Goal: Task Accomplishment & Management: Use online tool/utility

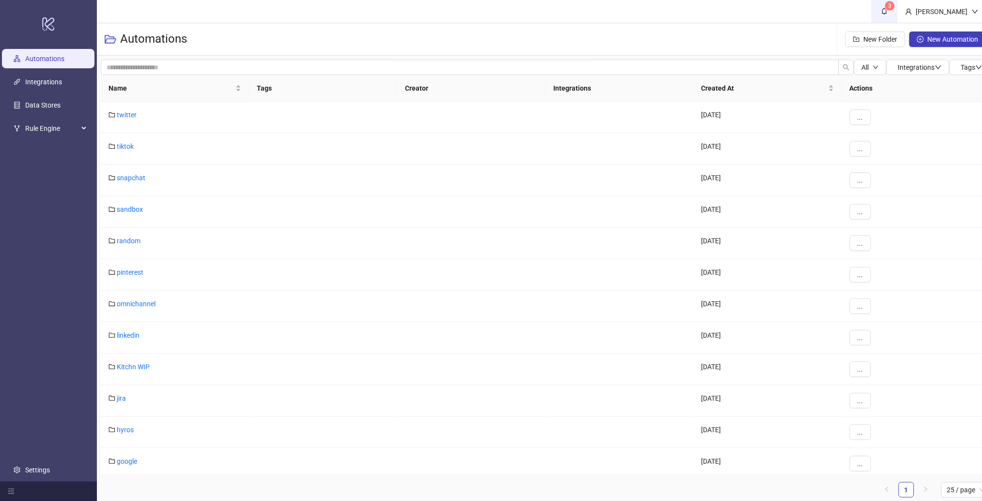
click at [895, 8] on sup "3" at bounding box center [890, 6] width 10 height 10
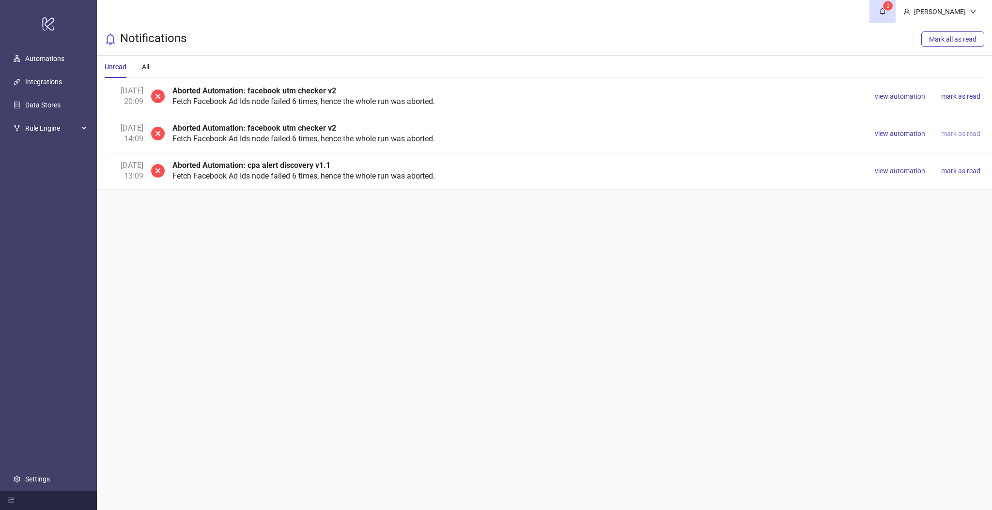
click at [954, 130] on span "mark as read" at bounding box center [960, 134] width 39 height 8
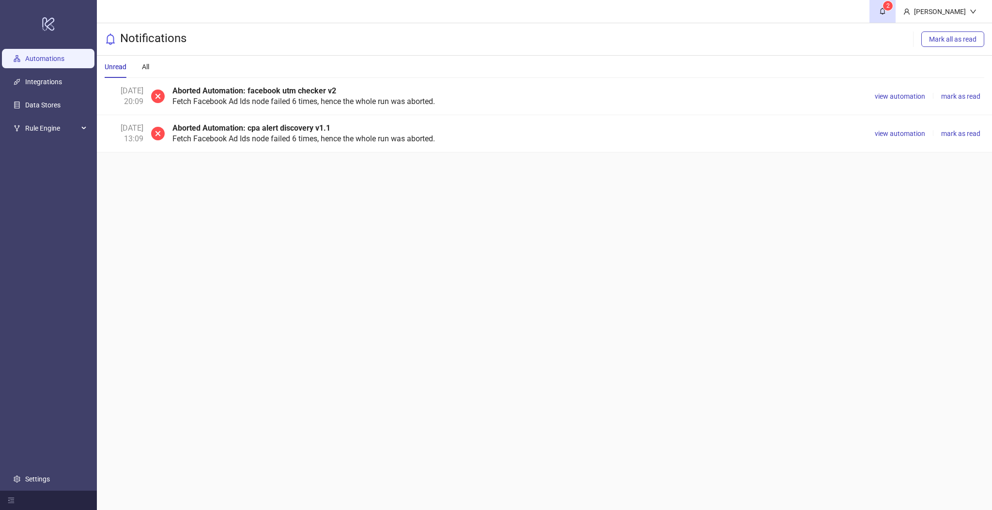
click at [49, 55] on link "Automations" at bounding box center [44, 59] width 39 height 8
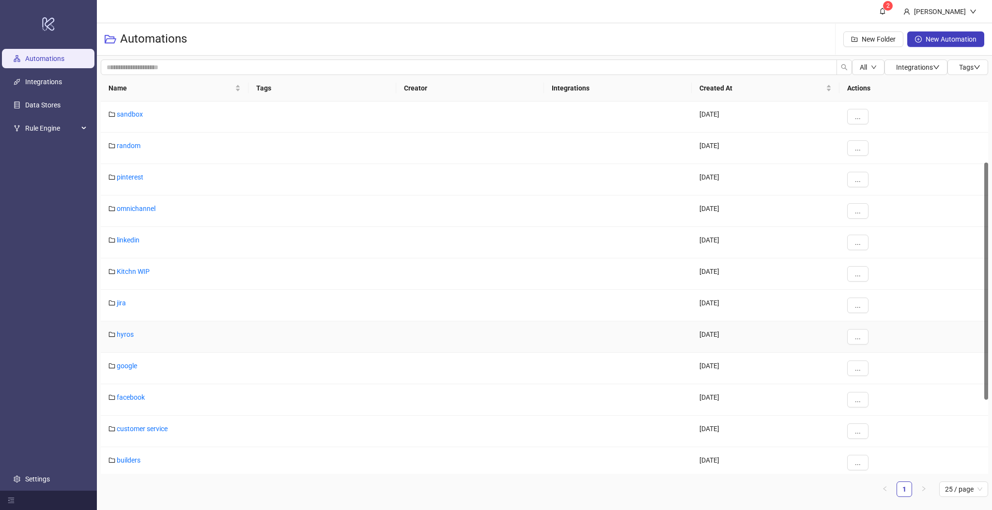
scroll to position [95, 0]
click at [126, 400] on link "facebook" at bounding box center [131, 397] width 28 height 8
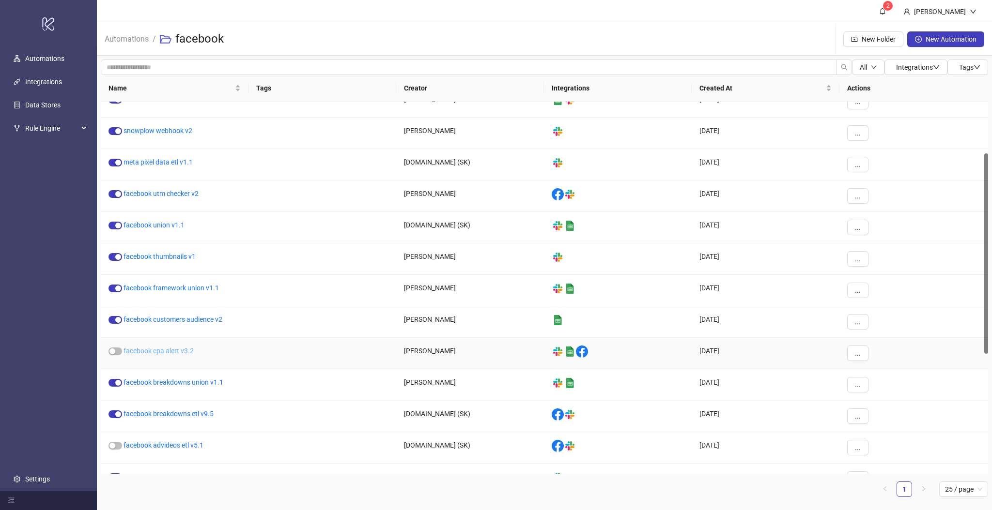
click at [180, 352] on link "facebook cpa alert v3.2" at bounding box center [158, 351] width 70 height 8
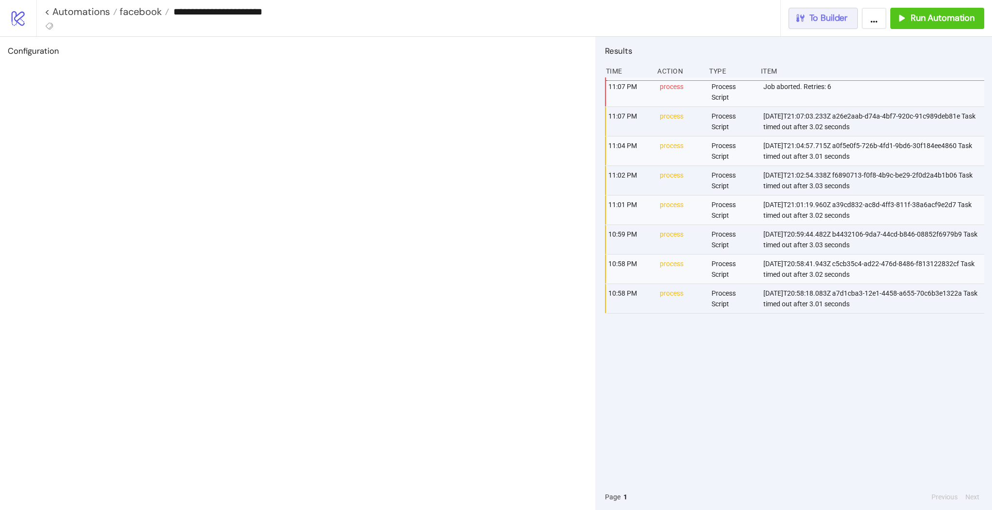
click at [822, 27] on button "To Builder" at bounding box center [823, 18] width 70 height 21
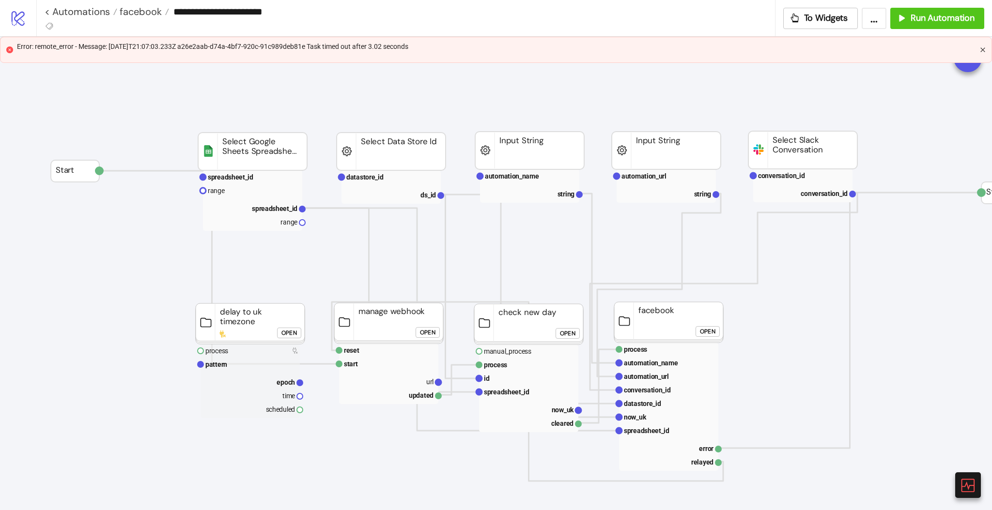
click at [981, 50] on icon "close" at bounding box center [983, 50] width 6 height 6
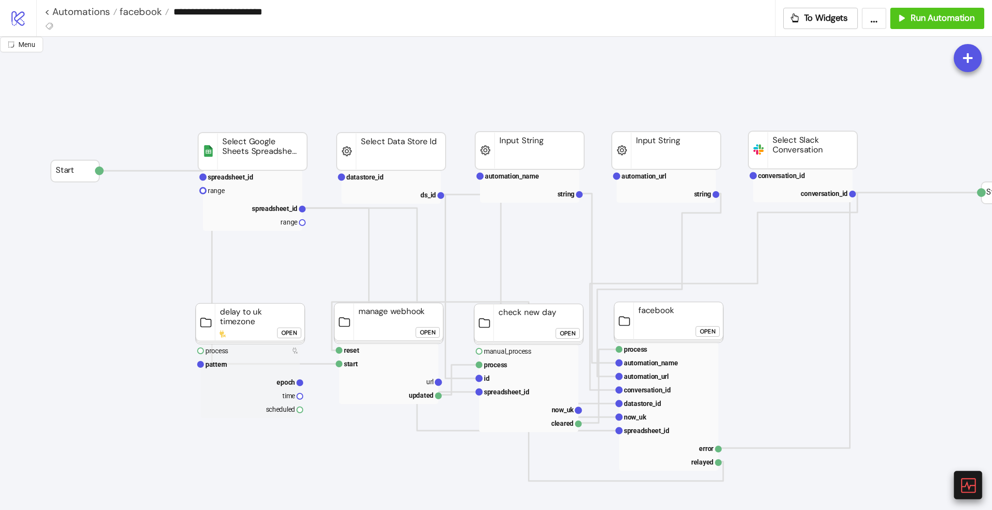
click at [966, 483] on icon at bounding box center [967, 485] width 15 height 15
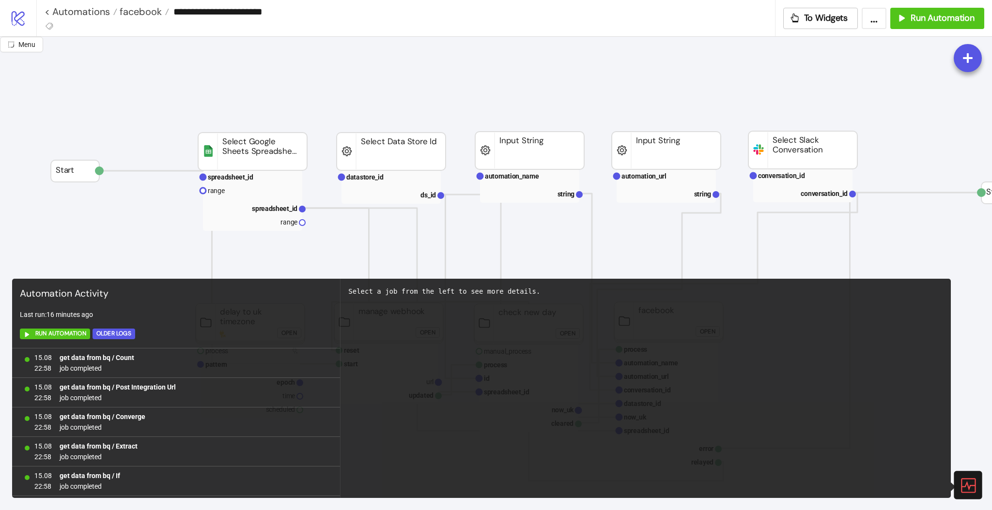
scroll to position [619, 0]
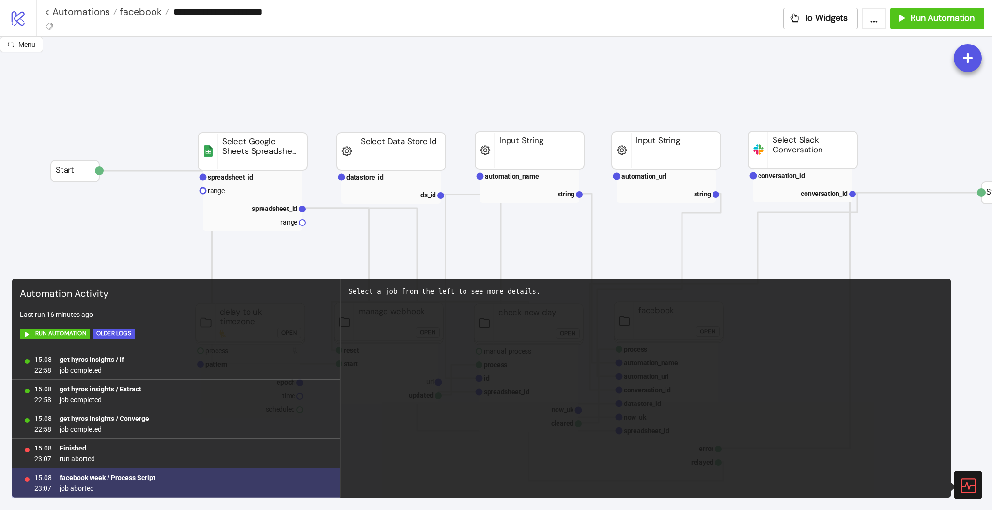
click at [134, 475] on b "facebook week / Process Script" at bounding box center [108, 478] width 96 height 8
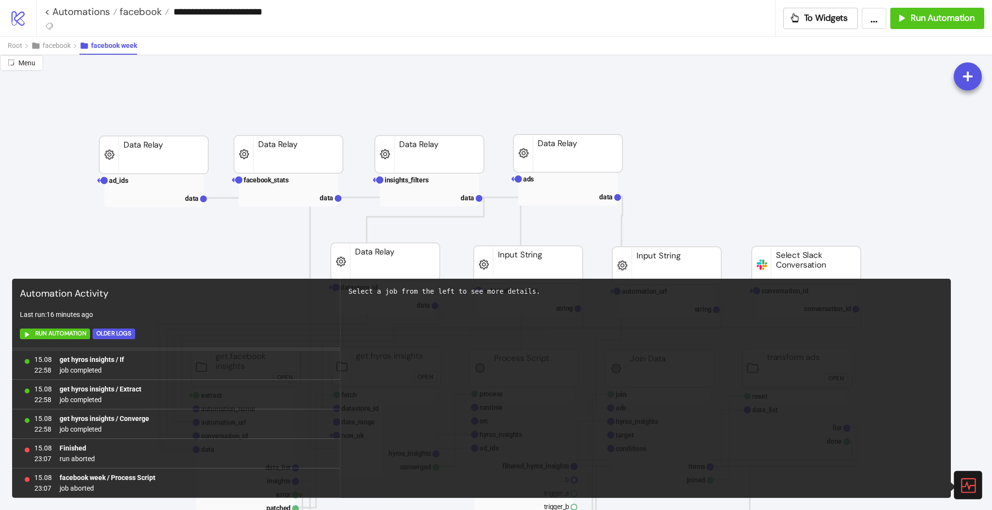
click at [970, 484] on icon at bounding box center [967, 485] width 17 height 17
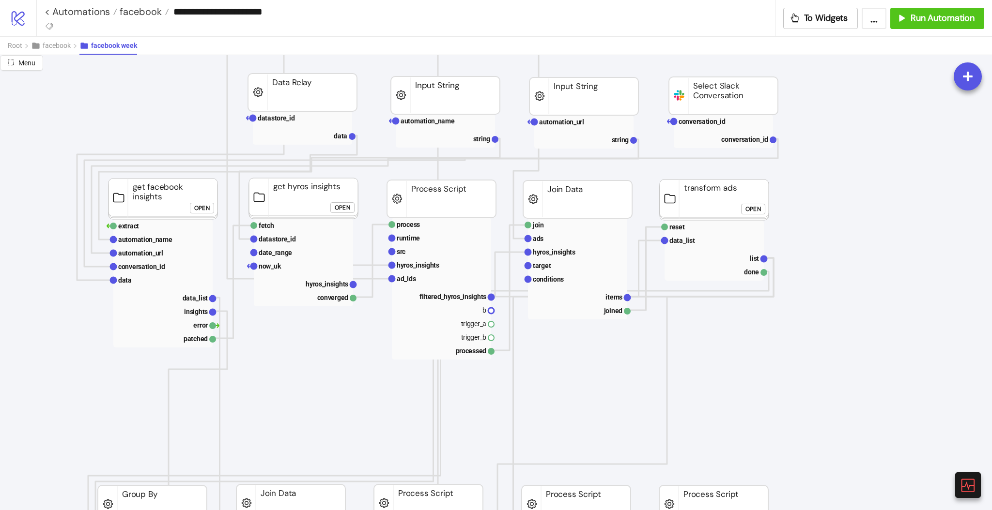
scroll to position [170, 82]
click at [469, 292] on rect at bounding box center [441, 297] width 99 height 14
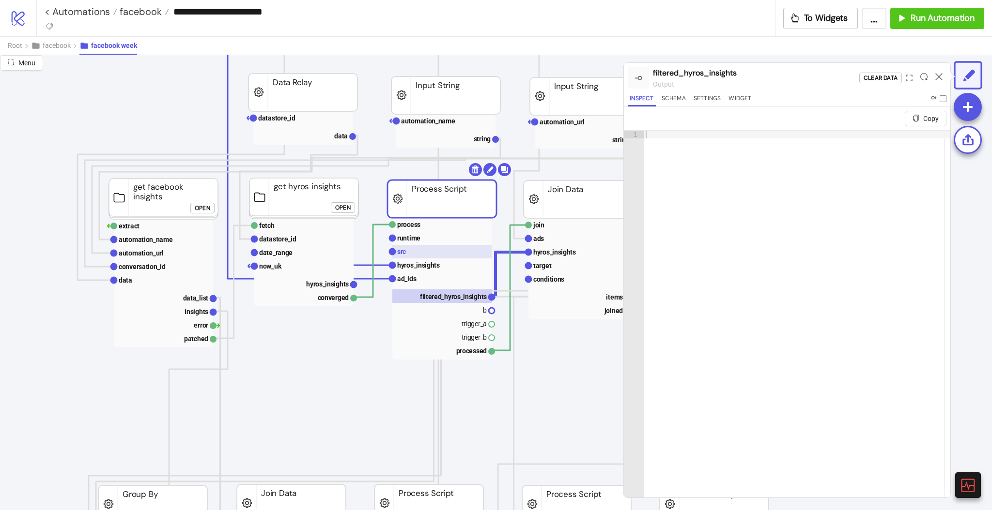
click at [428, 250] on rect at bounding box center [441, 252] width 99 height 14
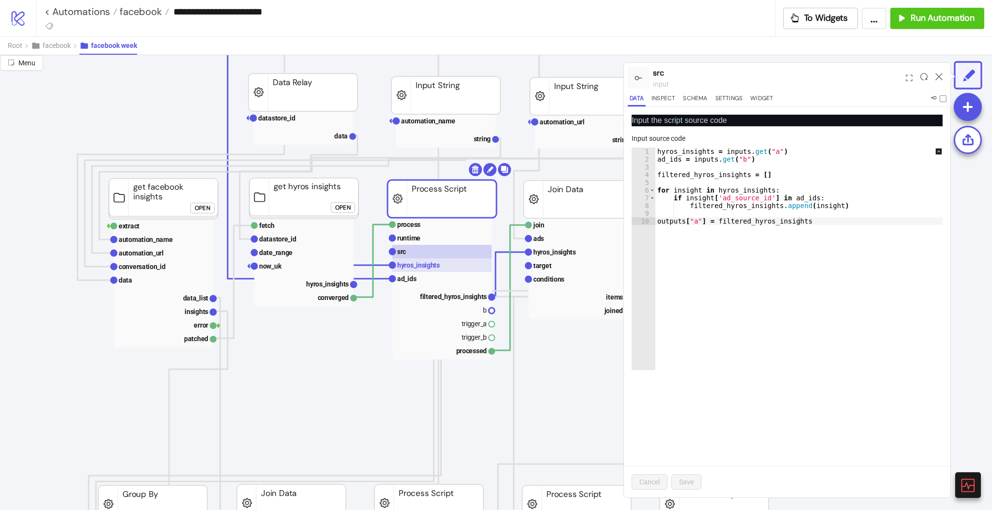
click at [422, 263] on text "hyros_insights" at bounding box center [418, 266] width 43 height 8
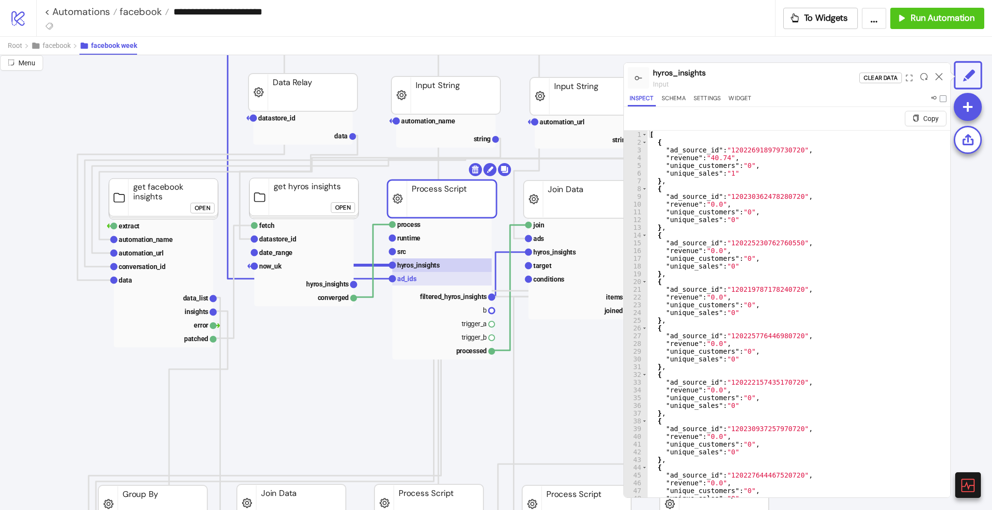
click at [417, 274] on rect at bounding box center [441, 279] width 99 height 14
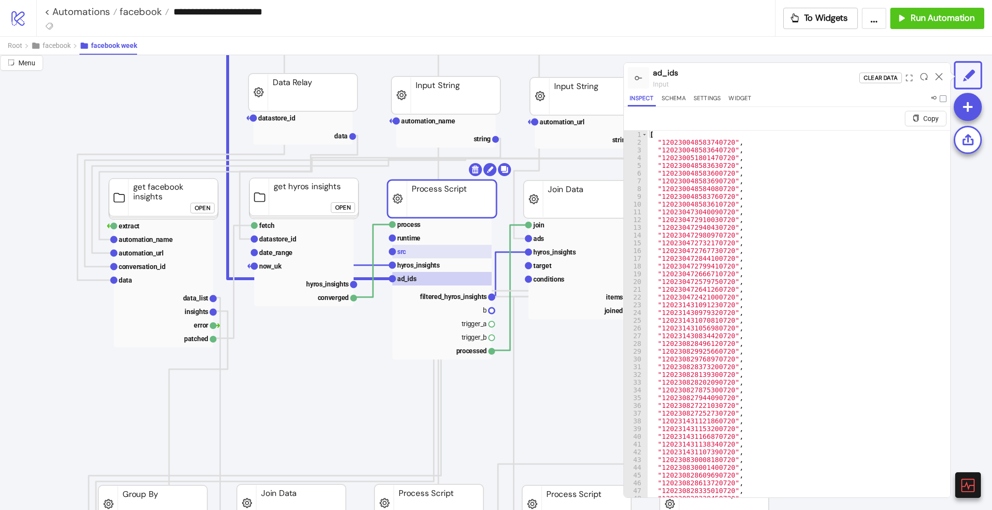
click at [418, 251] on rect at bounding box center [441, 252] width 99 height 14
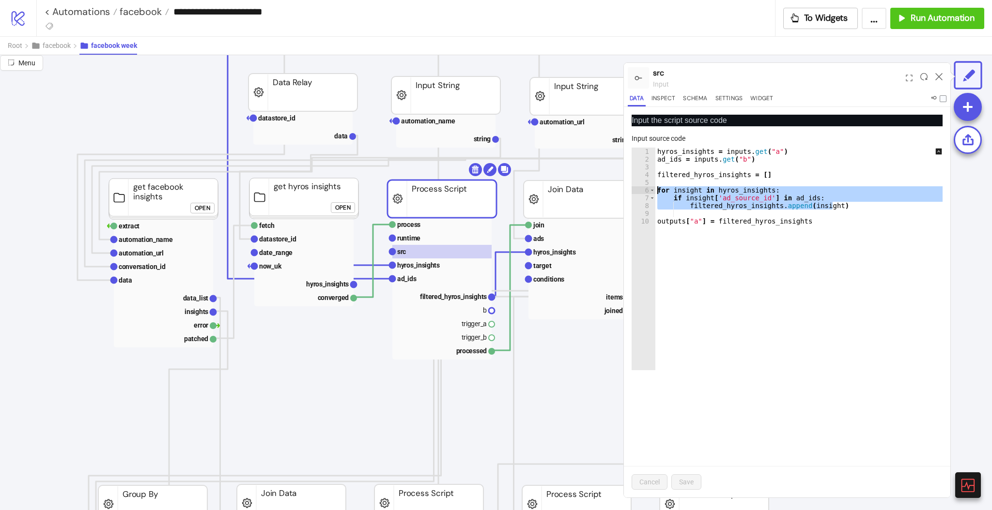
drag, startPoint x: 836, startPoint y: 203, endPoint x: 656, endPoint y: 188, distance: 180.8
click at [656, 188] on div "hyros_insights = inputs . get ( "a" ) ad_ids = inputs . get ( "b" ) filtered_hy…" at bounding box center [805, 267] width 301 height 238
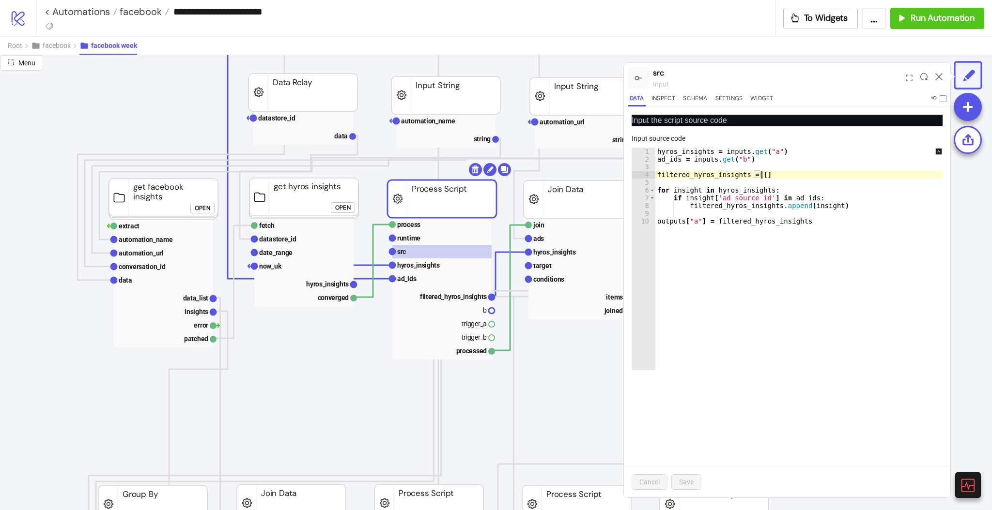
click at [795, 172] on div "hyros_insights = inputs . get ( "a" ) ad_ids = inputs . get ( "b" ) filtered_hy…" at bounding box center [805, 267] width 301 height 238
click at [845, 206] on div "hyros_insights = inputs . get ( "a" ) ad_ids = inputs . get ( "b" ) filtered_hy…" at bounding box center [805, 267] width 301 height 238
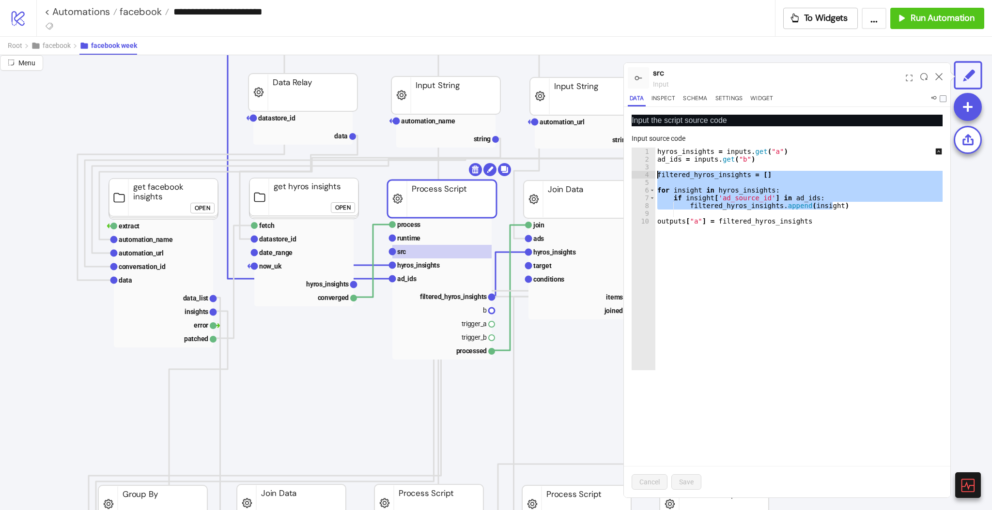
drag, startPoint x: 845, startPoint y: 206, endPoint x: 636, endPoint y: 171, distance: 211.7
click at [636, 171] on div "**********" at bounding box center [787, 259] width 311 height 223
type textarea "**********"
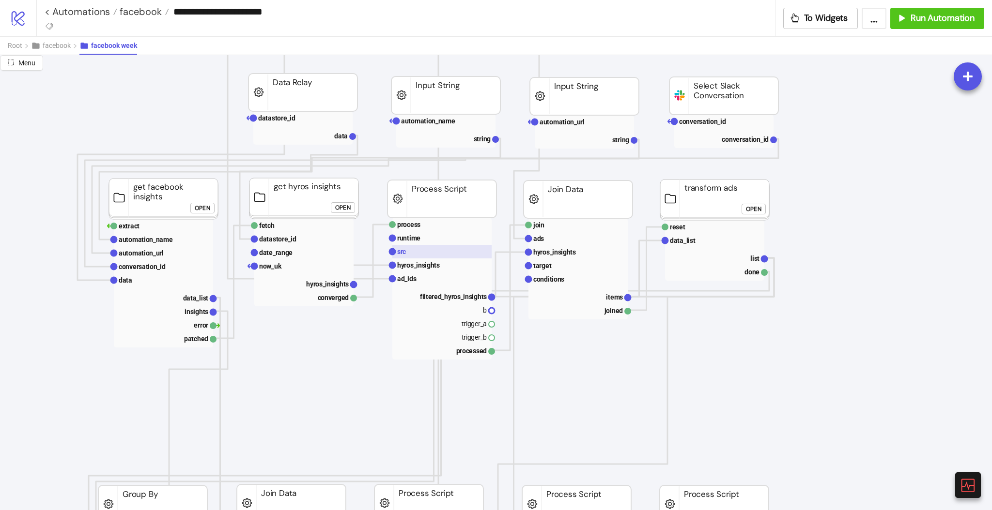
click at [414, 249] on rect at bounding box center [441, 252] width 99 height 14
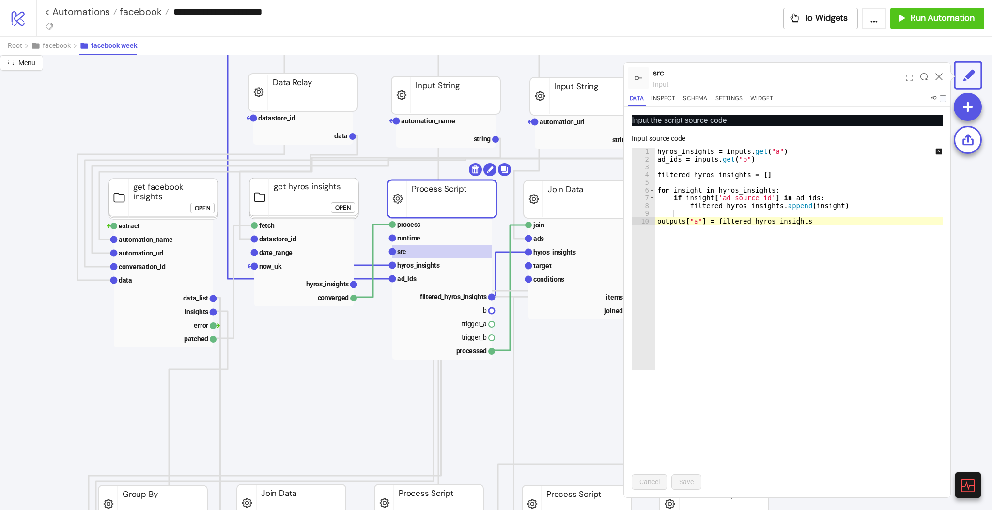
click at [692, 281] on div "hyros_insights = inputs . get ( "a" ) ad_ids = inputs . get ( "b" ) filtered_hy…" at bounding box center [805, 267] width 301 height 238
drag, startPoint x: 803, startPoint y: 222, endPoint x: 786, endPoint y: 220, distance: 18.0
click at [786, 220] on div "hyros_insights = inputs . get ( "a" ) ad_ids = inputs . get ( "b" ) filtered_hy…" at bounding box center [805, 267] width 301 height 238
click at [833, 205] on div "hyros_insights = inputs . get ( "a" ) ad_ids = inputs . get ( "b" ) filtered_hy…" at bounding box center [805, 267] width 301 height 238
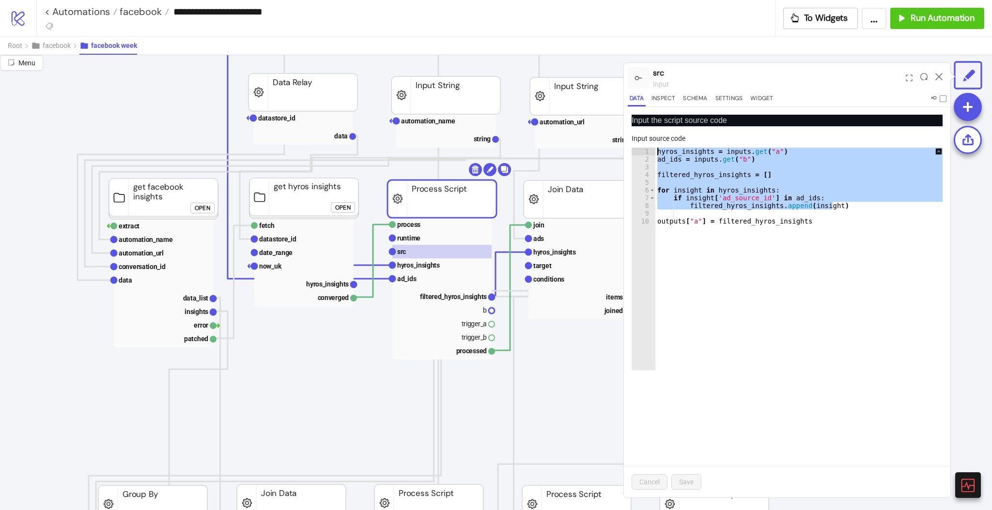
drag, startPoint x: 833, startPoint y: 205, endPoint x: 654, endPoint y: 148, distance: 187.8
click at [654, 148] on div "**********" at bounding box center [787, 259] width 311 height 223
type textarea "**********"
click at [414, 260] on rect at bounding box center [441, 266] width 99 height 14
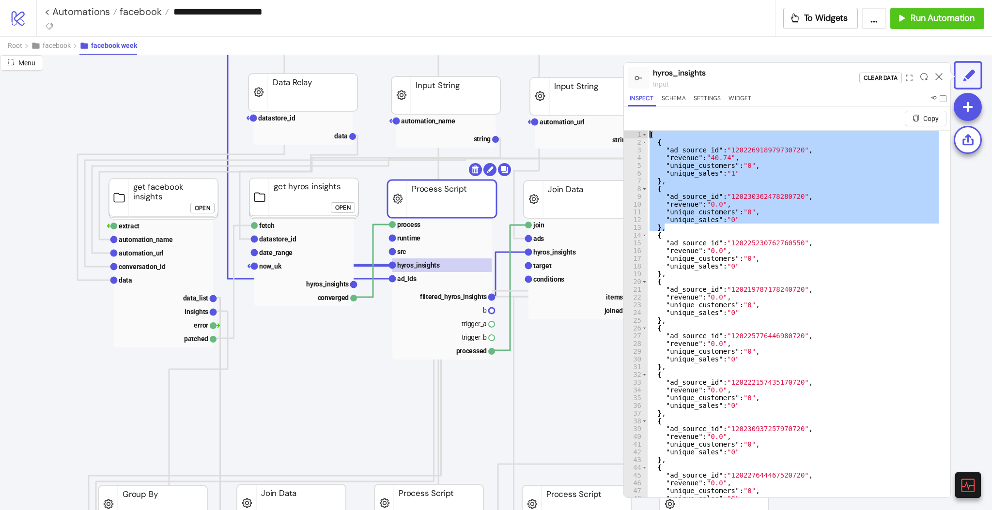
drag, startPoint x: 671, startPoint y: 225, endPoint x: 644, endPoint y: 121, distance: 107.1
click at [644, 121] on div "Copy ** 1 2 3 4 5 6 7 8 9 10 11 12 13 14 15 16 17 18 19 20 21 22 23 24 25 26 27…" at bounding box center [787, 302] width 326 height 391
click at [736, 148] on div "[ { "ad_source_id" : "120226918979730720" , "revenue" : "40.74" , "unique_custo…" at bounding box center [794, 326] width 293 height 390
type textarea "**********"
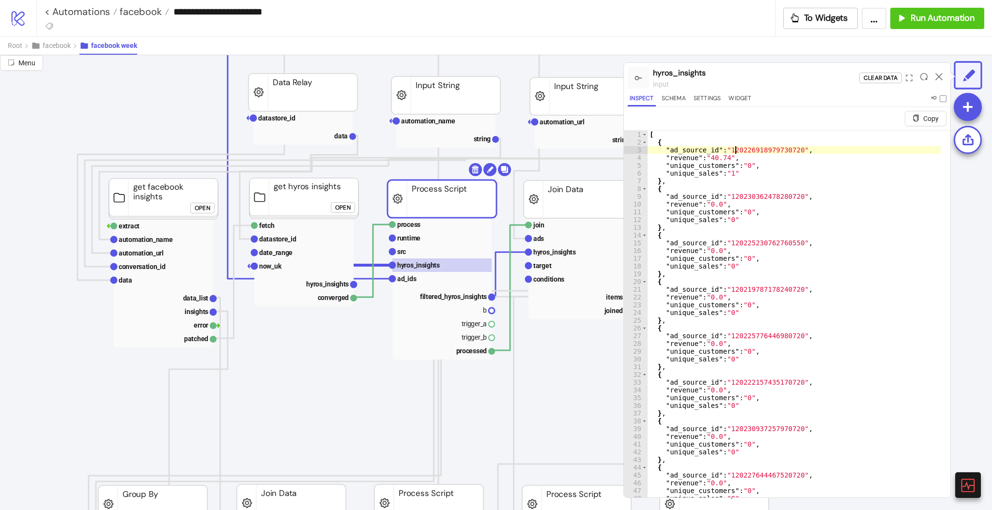
click at [736, 148] on div "[ { "ad_source_id" : "120226918979730720" , "revenue" : "40.74" , "unique_custo…" at bounding box center [794, 334] width 293 height 407
click at [436, 280] on rect at bounding box center [441, 279] width 99 height 14
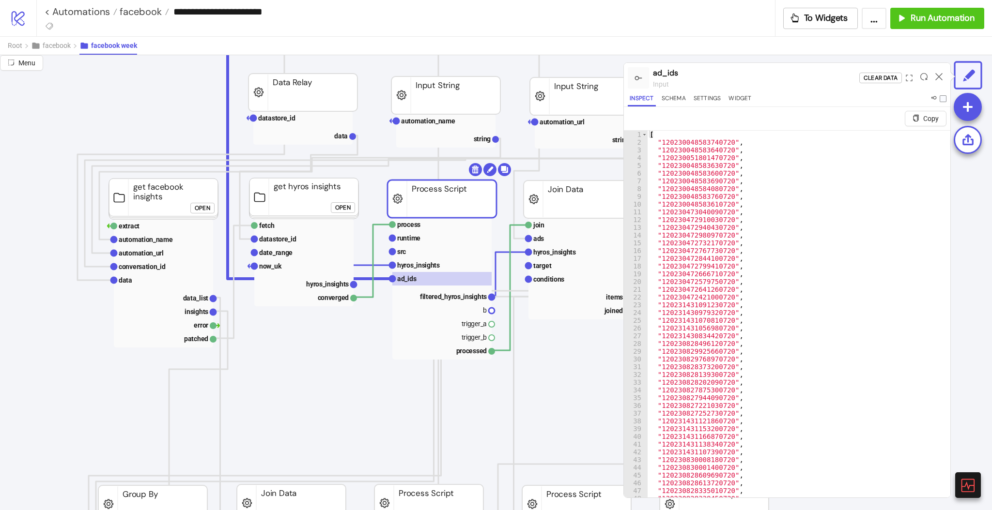
type textarea "**********"
click at [748, 246] on div "[ "120230048583740720" , "120230048583640720" , "120230051801470720" , "1202300…" at bounding box center [794, 334] width 293 height 407
type input "**********"
click at [930, 138] on span at bounding box center [933, 138] width 7 height 7
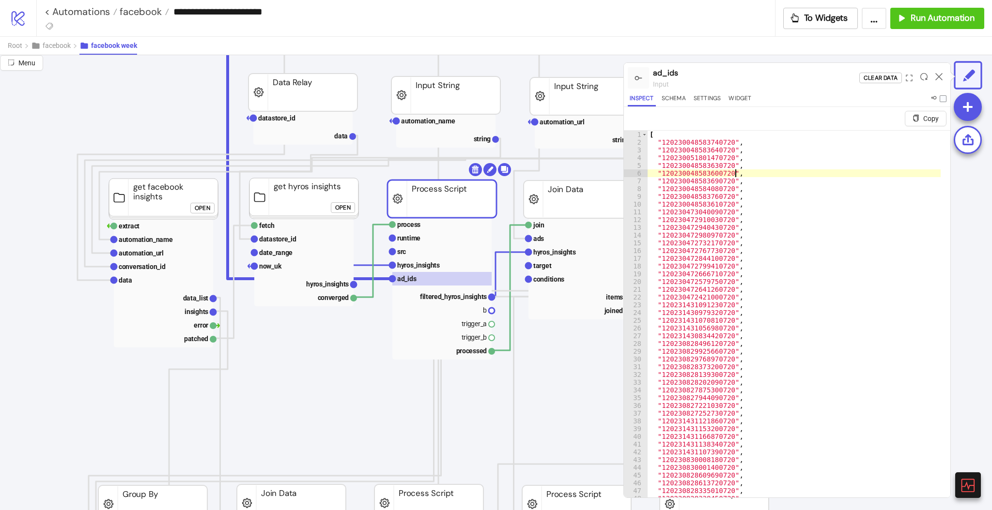
click at [741, 170] on div "[ "120230048583740720" , "120230048583640720" , "120230051801470720" , "1202300…" at bounding box center [794, 334] width 293 height 407
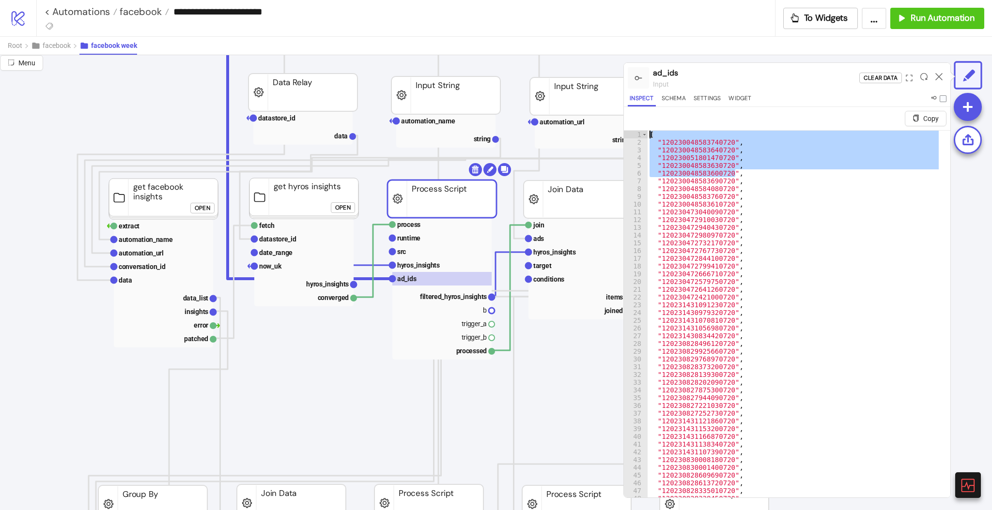
drag, startPoint x: 741, startPoint y: 170, endPoint x: 637, endPoint y: 135, distance: 108.9
click at [637, 135] on div "**********" at bounding box center [787, 325] width 326 height 391
type textarea "**********"
click at [432, 249] on rect at bounding box center [441, 252] width 99 height 14
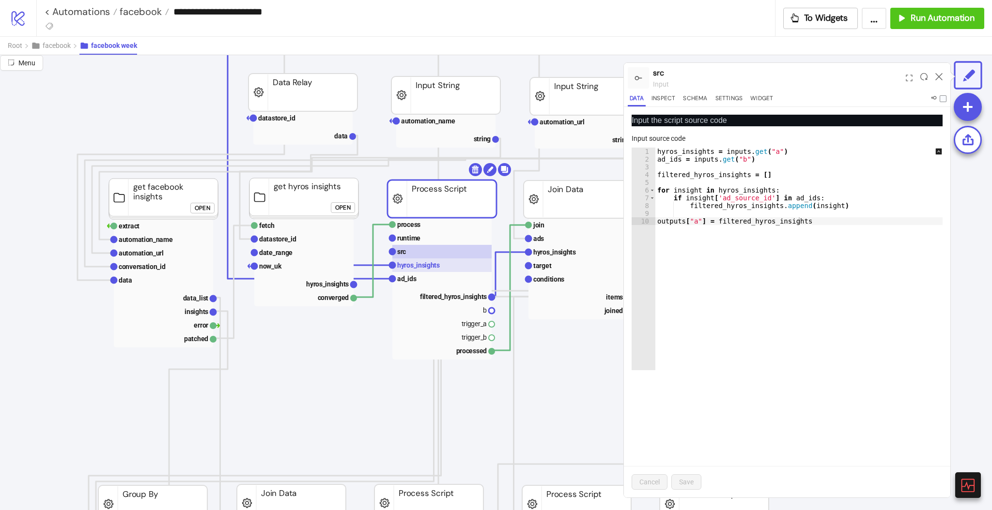
click at [432, 259] on rect at bounding box center [441, 266] width 99 height 14
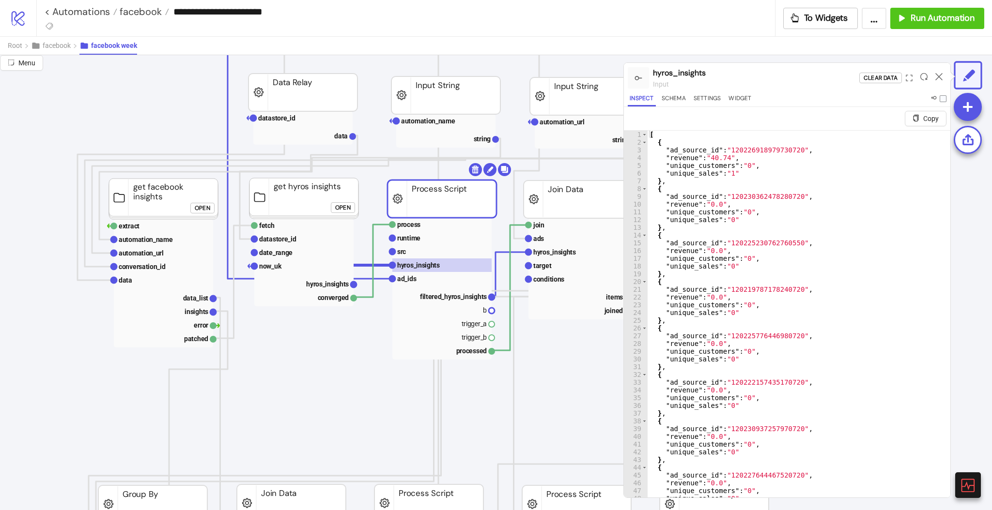
type textarea "**********"
click at [752, 264] on div "[ { "ad_source_id" : "120226918979730720" , "revenue" : "40.74" , "unique_custo…" at bounding box center [794, 334] width 293 height 407
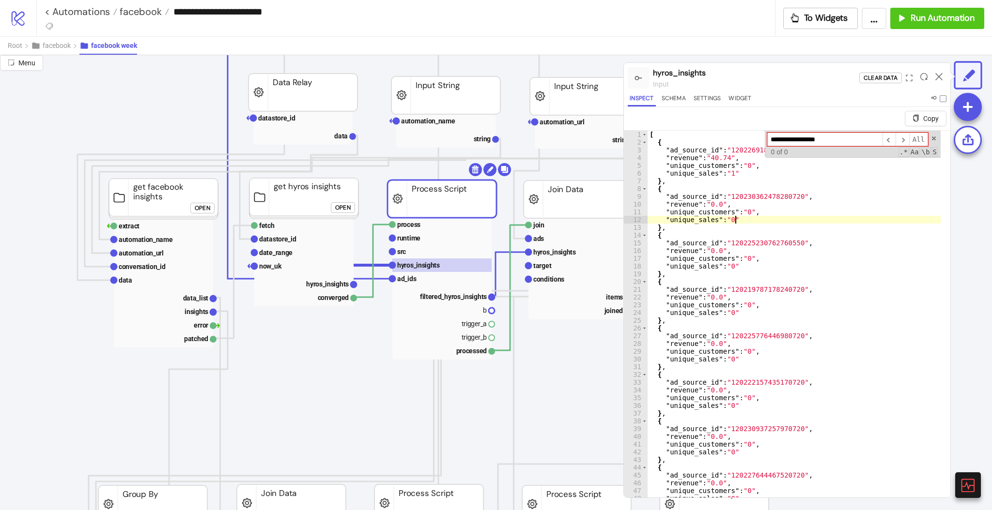
click at [775, 222] on div "[ { "ad_source_id" : "120226918979730720" , "revenue" : "40.74" , "unique_custo…" at bounding box center [794, 334] width 293 height 407
paste input
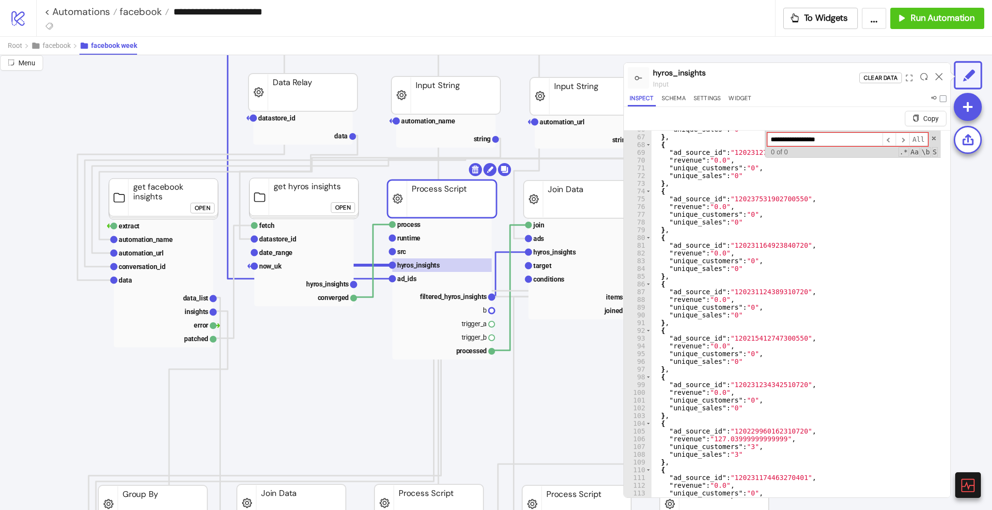
scroll to position [30, 0]
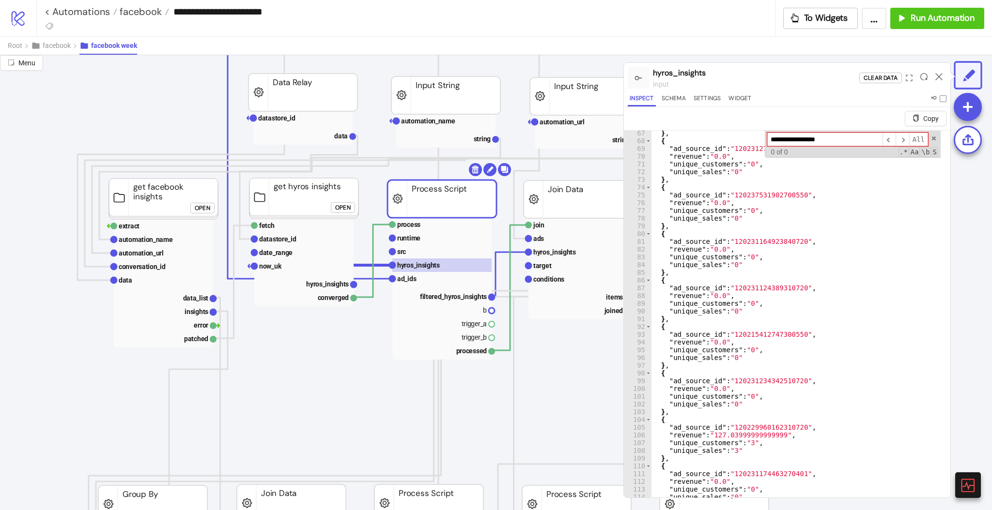
type input "**********"
type textarea "**********"
click at [755, 241] on div "} , { "ad_source_id" : "120231272132590720" , "revenue" : "0.0" , "unique_custo…" at bounding box center [796, 332] width 290 height 407
click at [930, 138] on span at bounding box center [933, 138] width 7 height 7
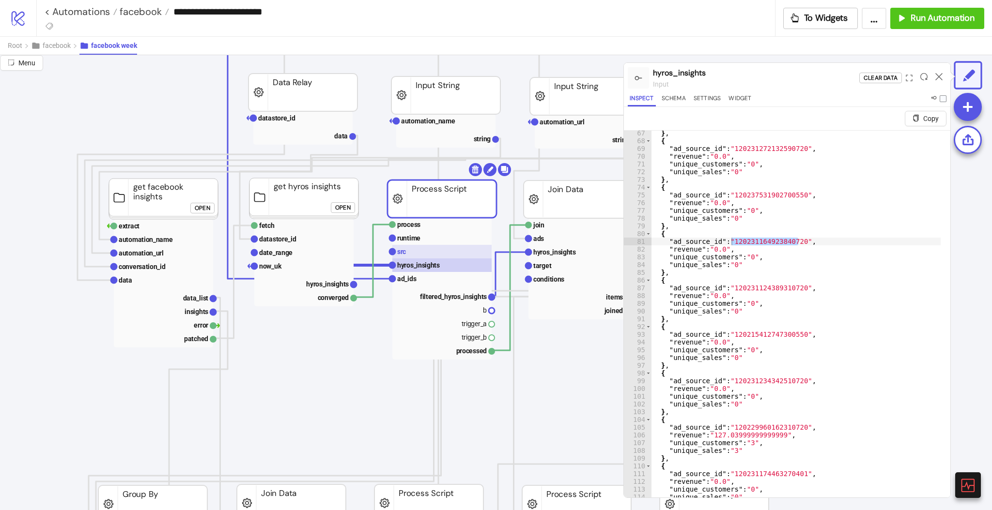
click at [403, 248] on text "src" at bounding box center [401, 252] width 9 height 8
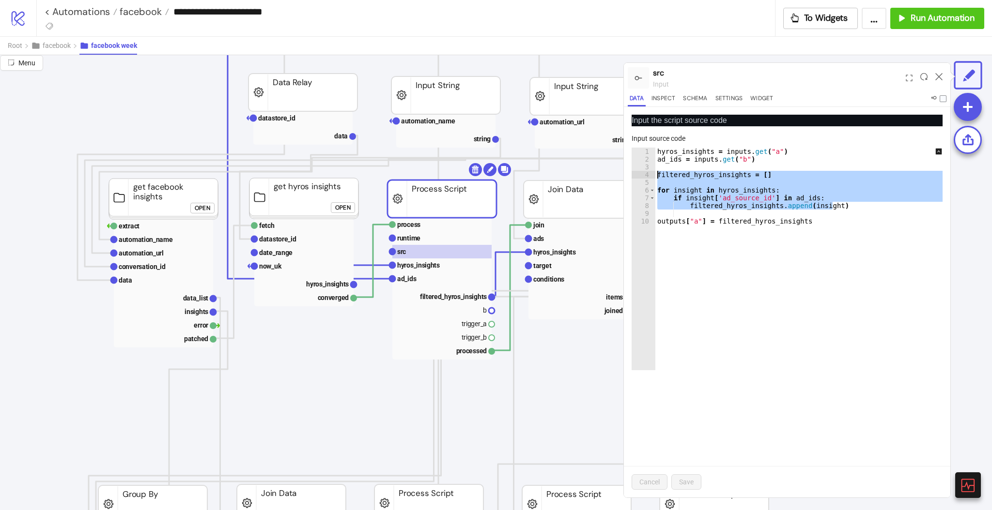
drag, startPoint x: 837, startPoint y: 205, endPoint x: 659, endPoint y: 175, distance: 180.7
click at [659, 175] on div "hyros_insights = inputs . get ( "a" ) ad_ids = inputs . get ( "b" ) filtered_hy…" at bounding box center [805, 267] width 301 height 238
paste textarea "Cursor at row 4"
paste textarea "Cursor at row 8"
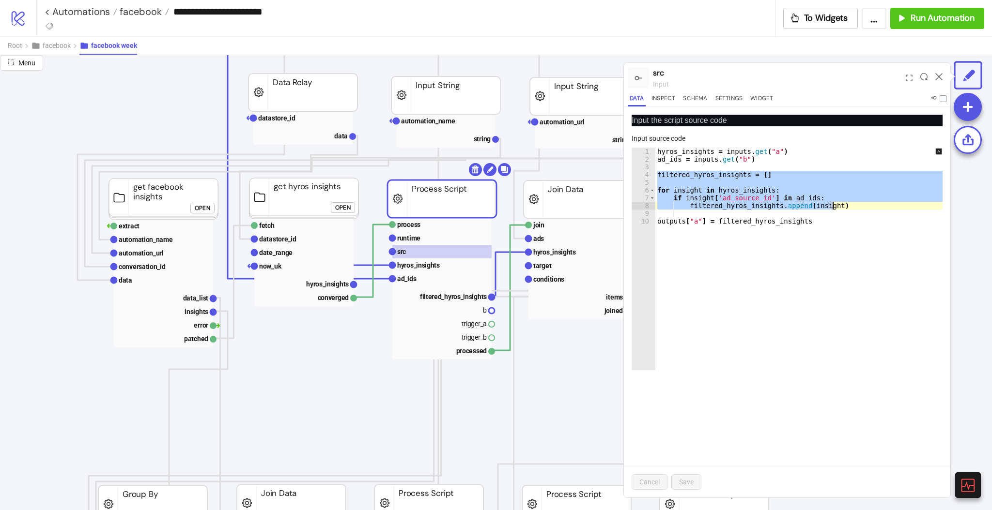
type textarea "*"
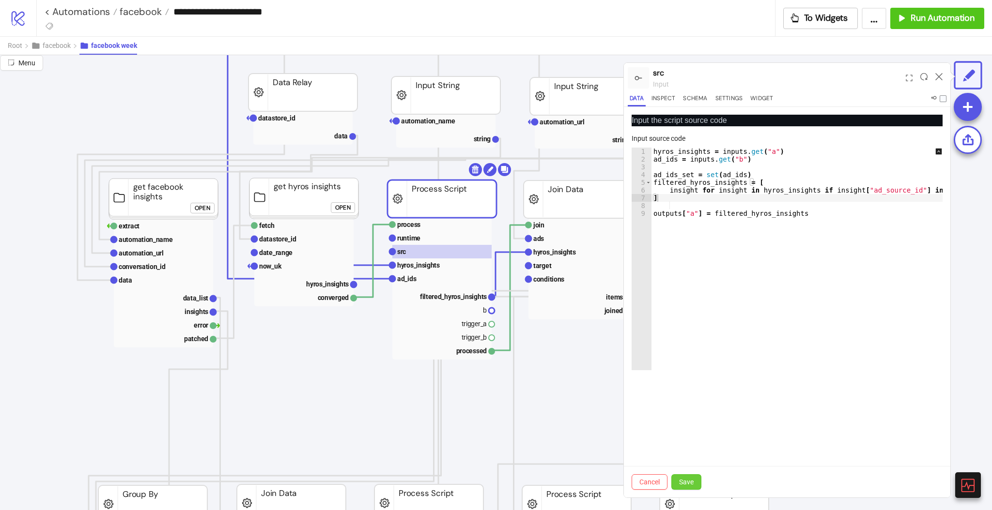
click at [682, 483] on span "Save" at bounding box center [686, 482] width 15 height 8
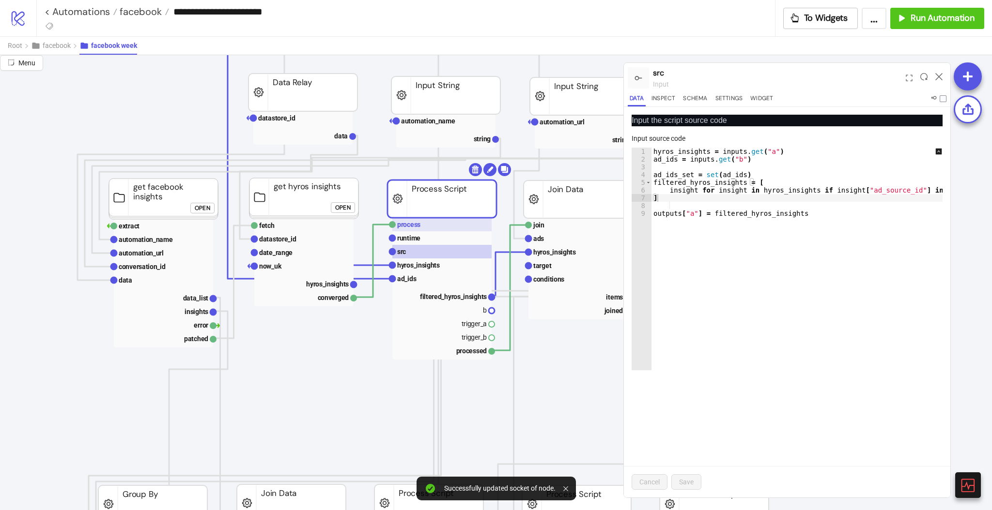
click at [429, 227] on rect at bounding box center [441, 225] width 99 height 14
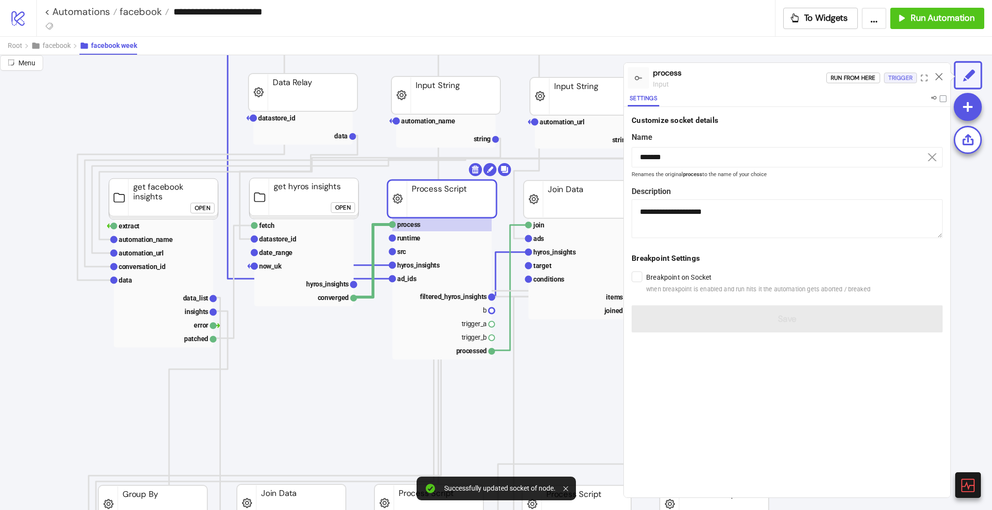
click at [900, 80] on div "Trigger" at bounding box center [900, 78] width 24 height 11
click at [896, 76] on div "Run from here Trigger" at bounding box center [888, 78] width 124 height 26
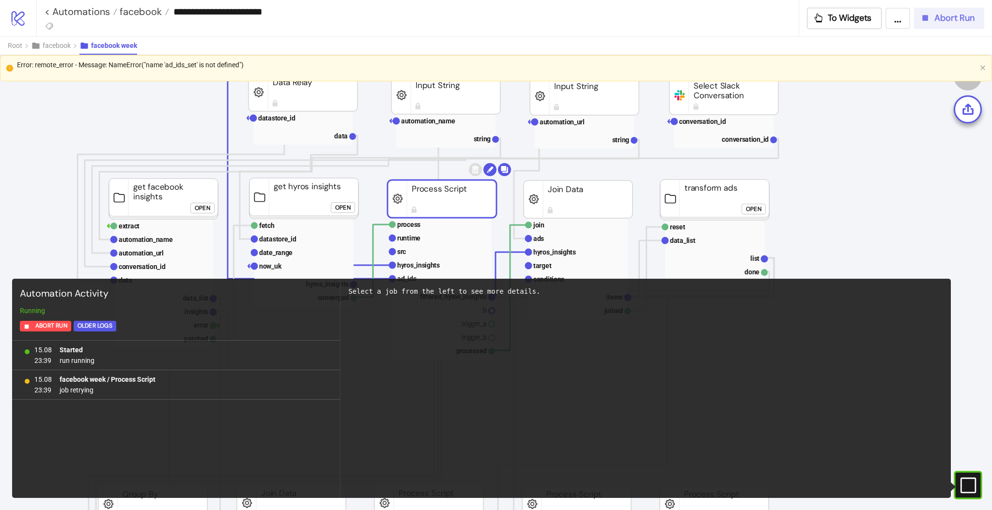
click at [942, 19] on span "Abort Run" at bounding box center [954, 18] width 40 height 11
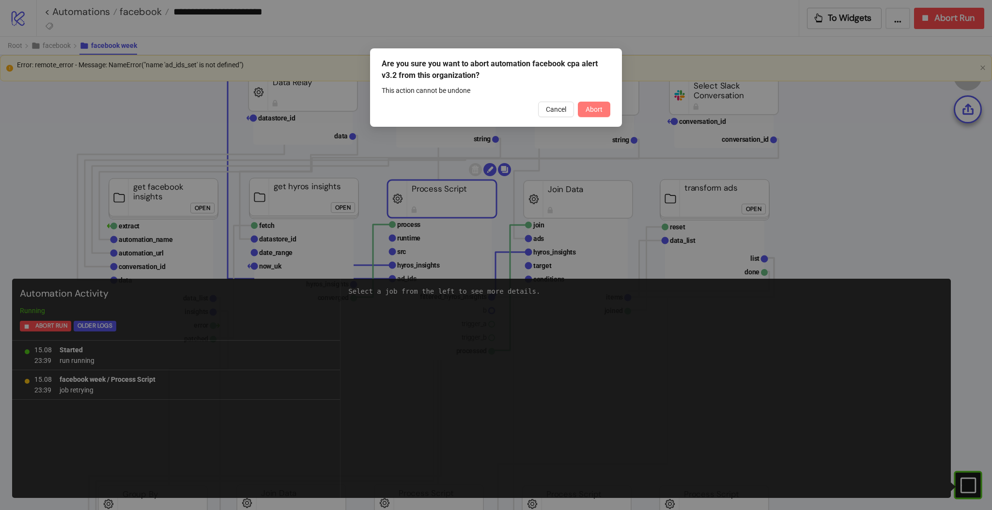
click at [600, 108] on span "Abort" at bounding box center [594, 110] width 17 height 8
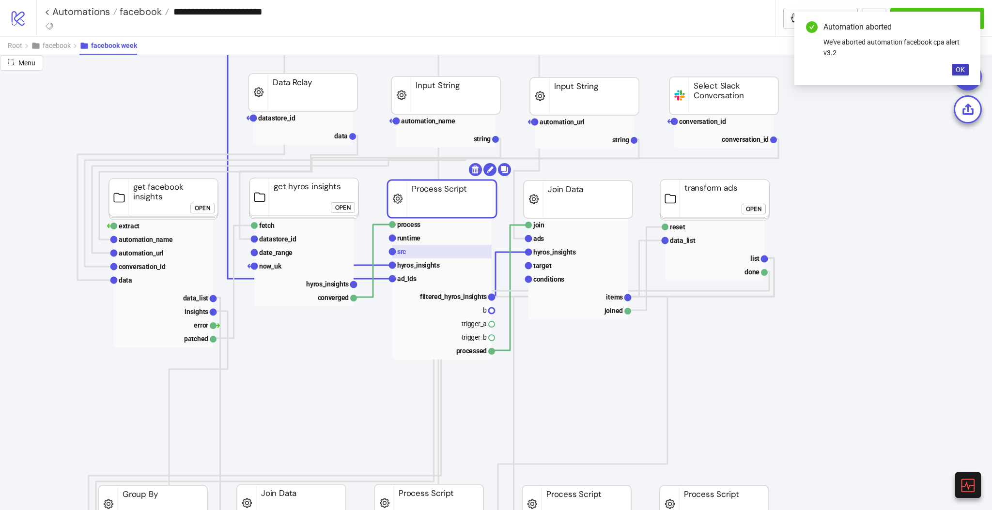
click at [407, 253] on rect at bounding box center [441, 252] width 99 height 14
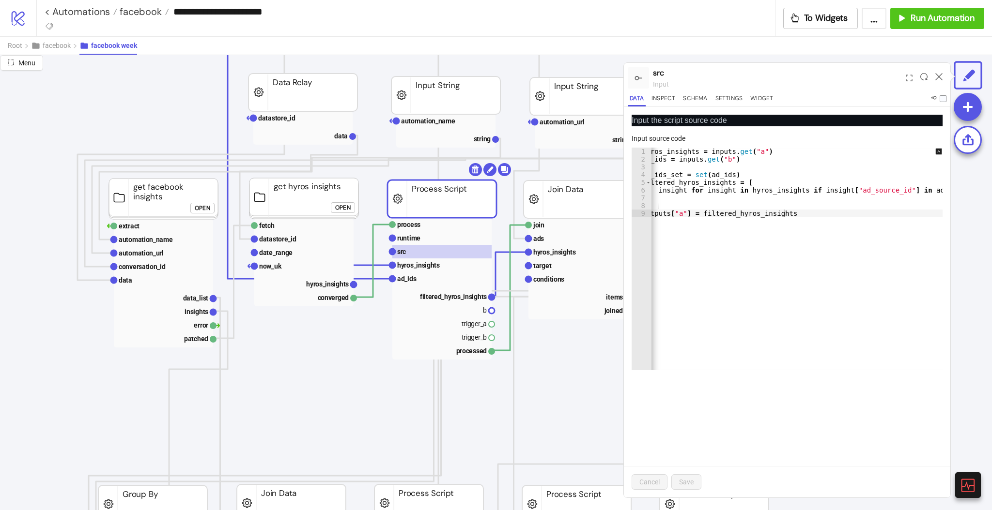
scroll to position [0, 0]
click at [938, 76] on icon at bounding box center [938, 76] width 7 height 7
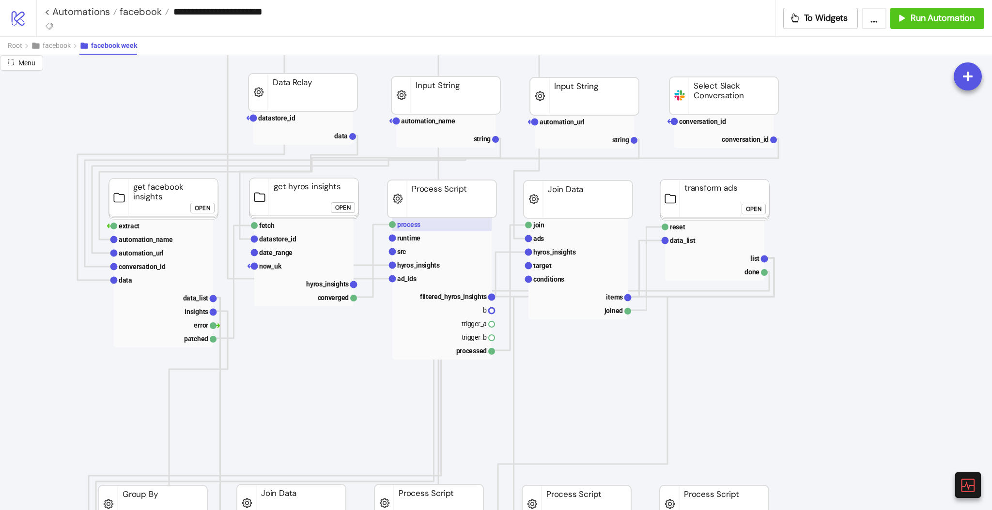
click at [437, 219] on rect at bounding box center [441, 225] width 99 height 14
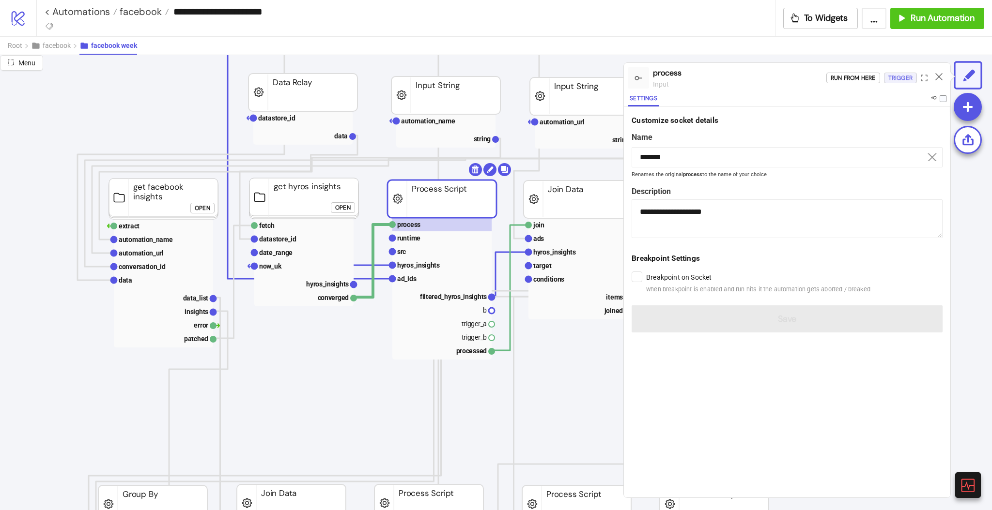
click at [899, 75] on div "Trigger" at bounding box center [900, 78] width 24 height 11
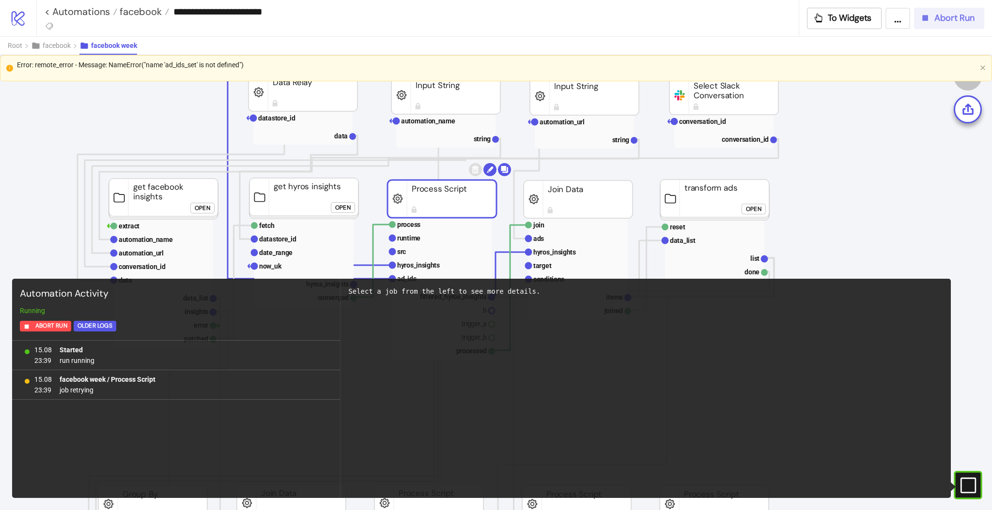
click at [953, 22] on span "Abort Run" at bounding box center [954, 18] width 40 height 11
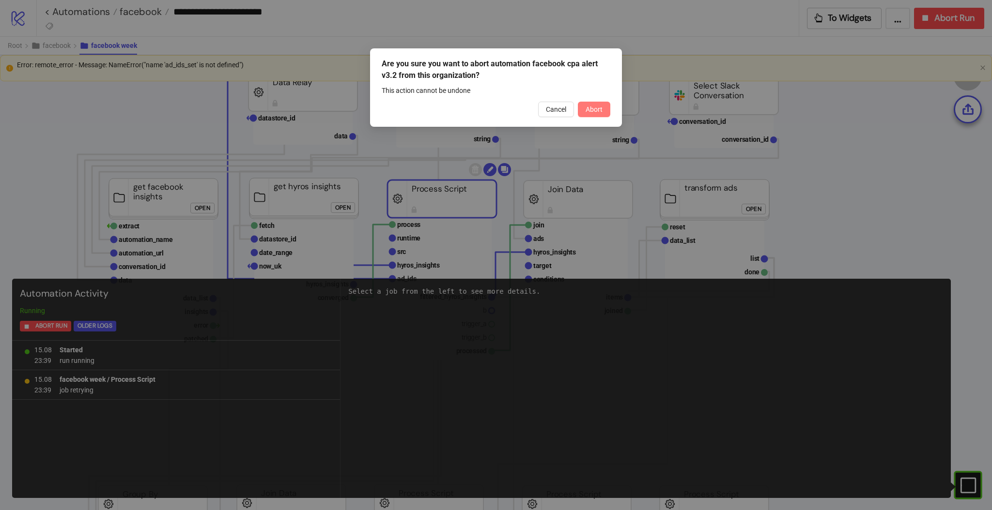
click at [597, 108] on span "Abort" at bounding box center [594, 110] width 17 height 8
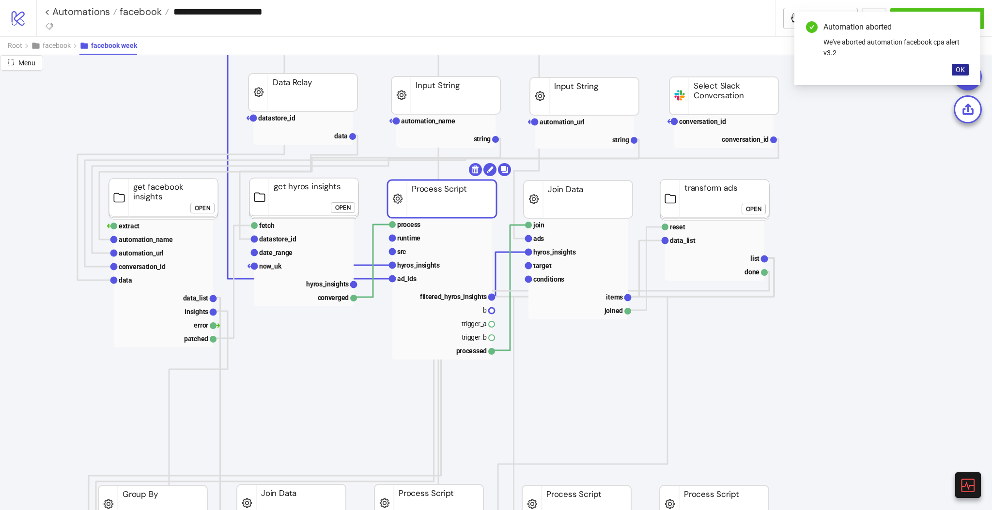
click at [961, 70] on span "OK" at bounding box center [960, 70] width 9 height 8
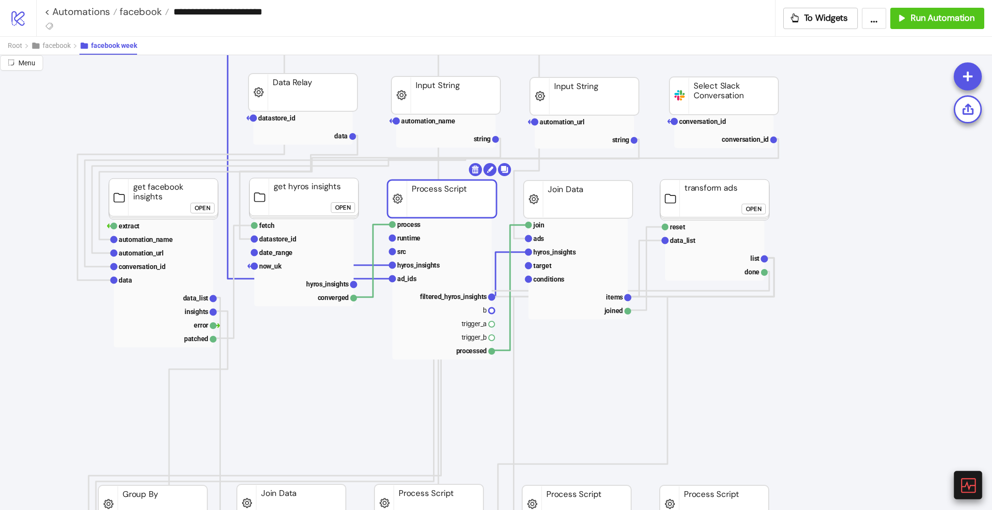
click at [964, 483] on icon at bounding box center [967, 485] width 17 height 17
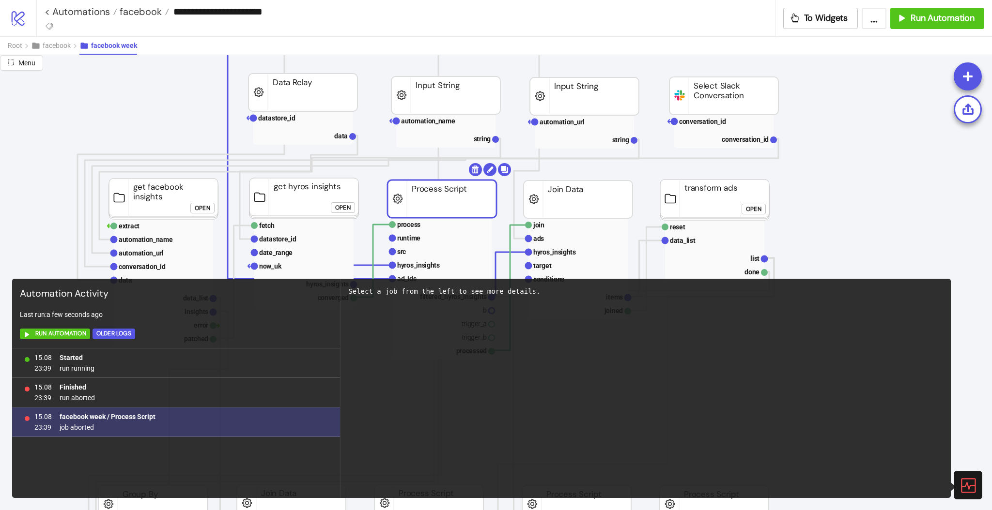
click at [125, 415] on b "facebook week / Process Script" at bounding box center [108, 417] width 96 height 8
click at [84, 425] on span "job aborted" at bounding box center [108, 427] width 96 height 11
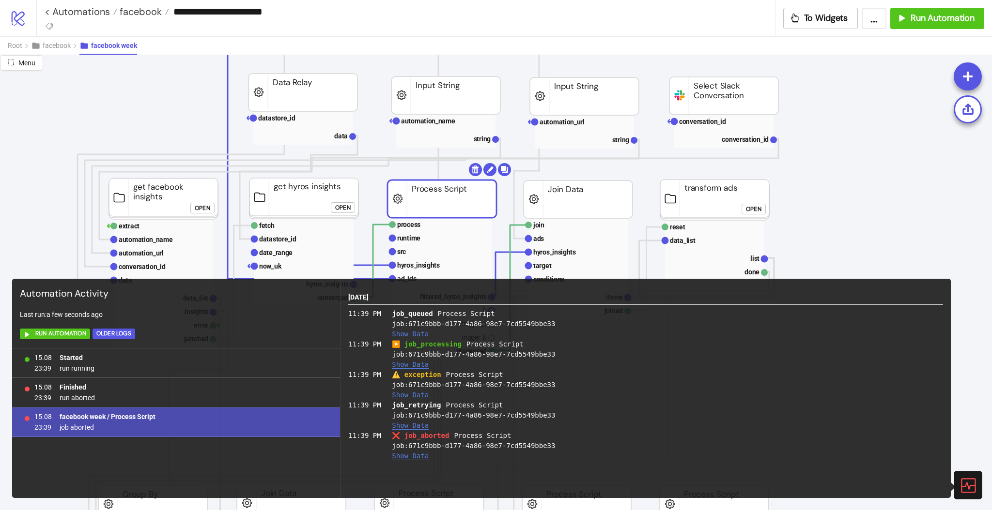
click at [401, 396] on button "Show Data" at bounding box center [410, 395] width 37 height 8
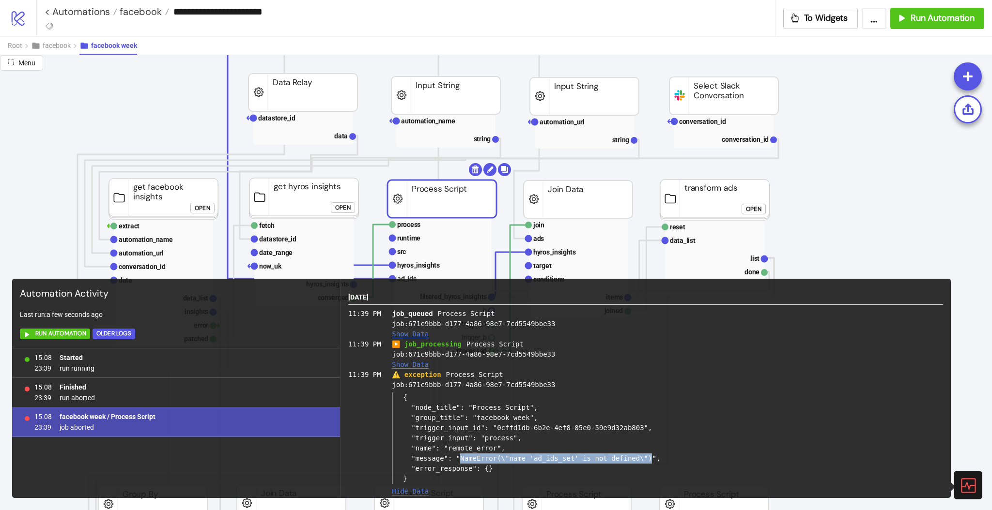
drag, startPoint x: 453, startPoint y: 458, endPoint x: 632, endPoint y: 457, distance: 178.2
click at [632, 457] on div "{ "node_title": "Process Script", "group_title": "facebook week", "trigger_inpu…" at bounding box center [667, 439] width 551 height 92
copy div "NameError(\"name 'ad_ids_set' is not defined\")"
click at [414, 250] on rect at bounding box center [441, 252] width 99 height 14
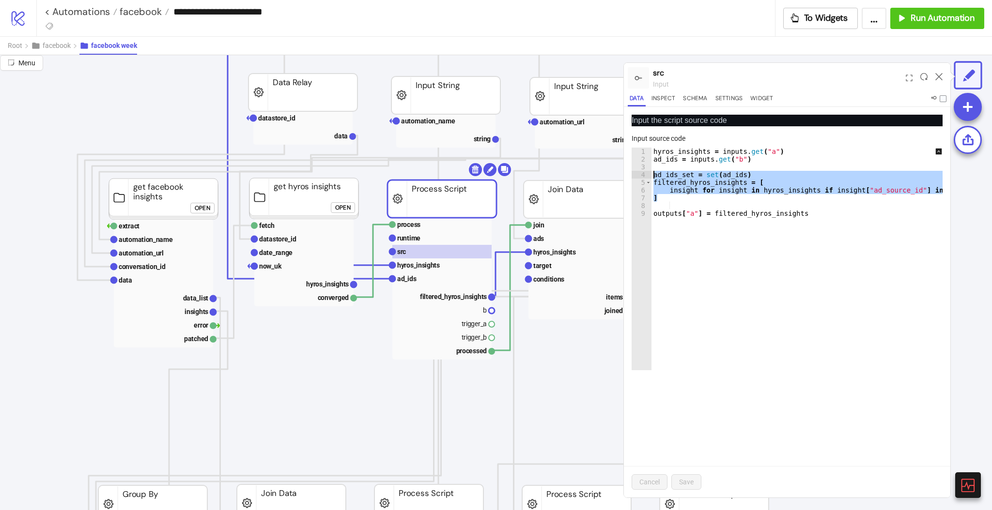
drag, startPoint x: 662, startPoint y: 197, endPoint x: 649, endPoint y: 171, distance: 28.2
click at [649, 171] on div "* 1 2 3 4 5 6 7 8 9 hyros_insights = inputs . get ( "a" ) ad_ids = inputs . get…" at bounding box center [787, 259] width 311 height 223
paste textarea "Cursor at row 4"
type textarea "*"
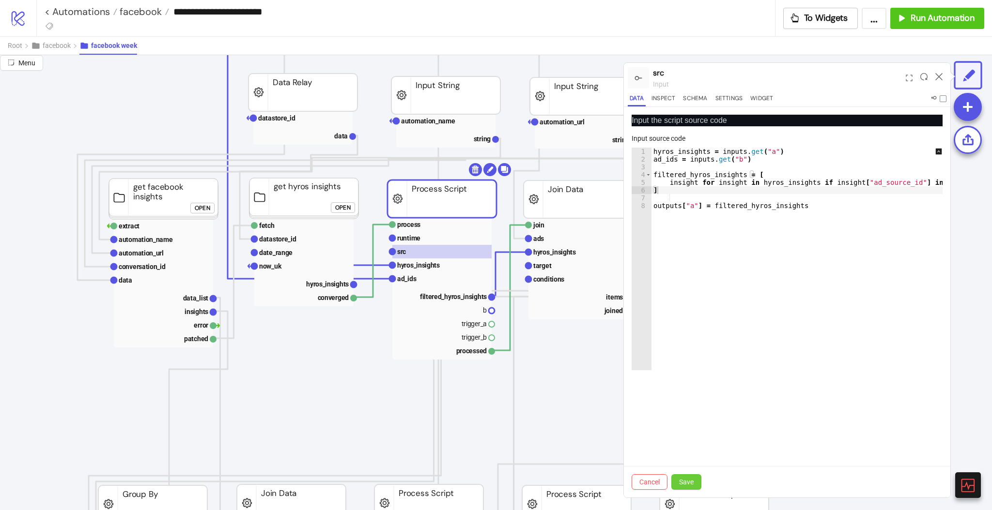
click at [685, 480] on span "Save" at bounding box center [686, 482] width 15 height 8
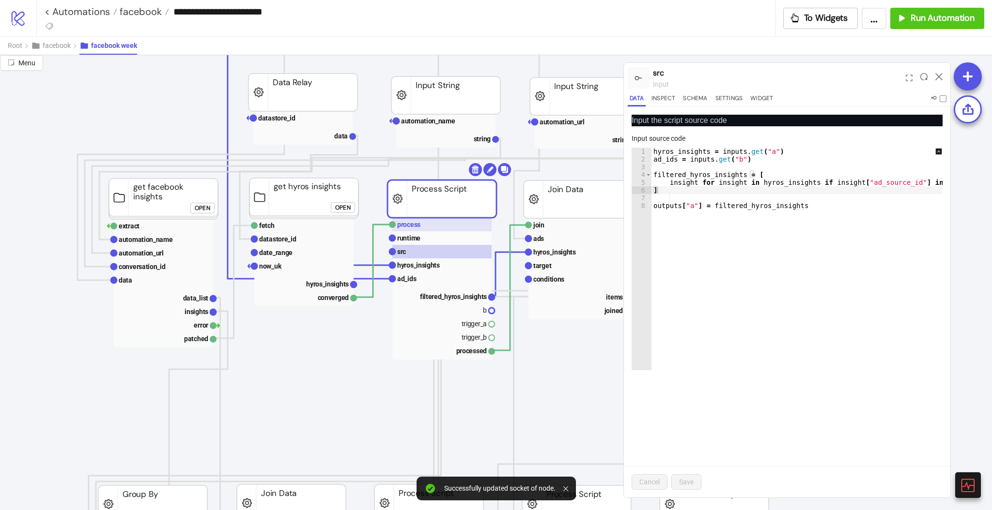
click at [442, 226] on rect at bounding box center [441, 225] width 99 height 14
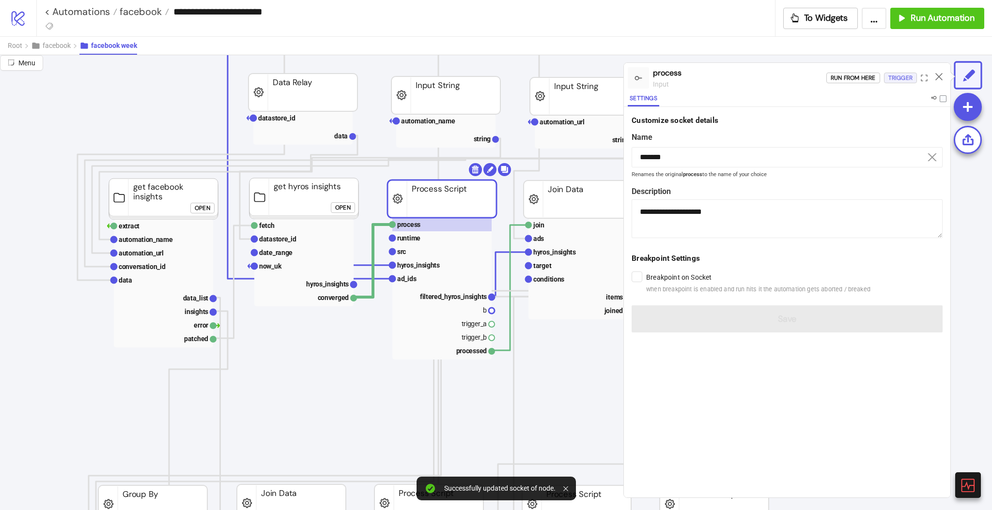
click at [890, 78] on div "Trigger" at bounding box center [900, 78] width 24 height 11
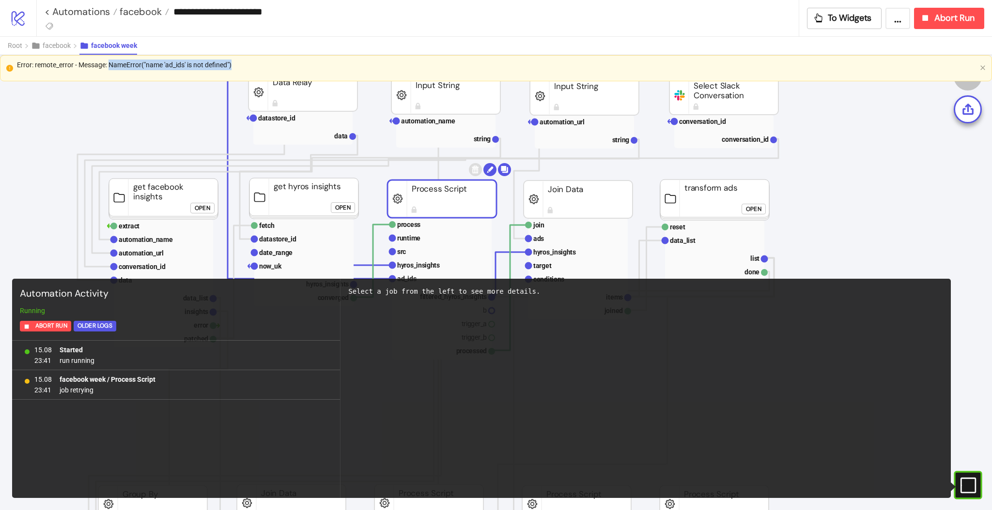
drag, startPoint x: 237, startPoint y: 62, endPoint x: 110, endPoint y: 62, distance: 127.4
click at [110, 62] on div "Error: remote_error - Message: NameError("name 'ad_ids' is not defined")" at bounding box center [496, 65] width 959 height 11
copy div "NameError("name 'ad_ids' is not defined")"
click at [946, 22] on span "Abort Run" at bounding box center [954, 18] width 40 height 11
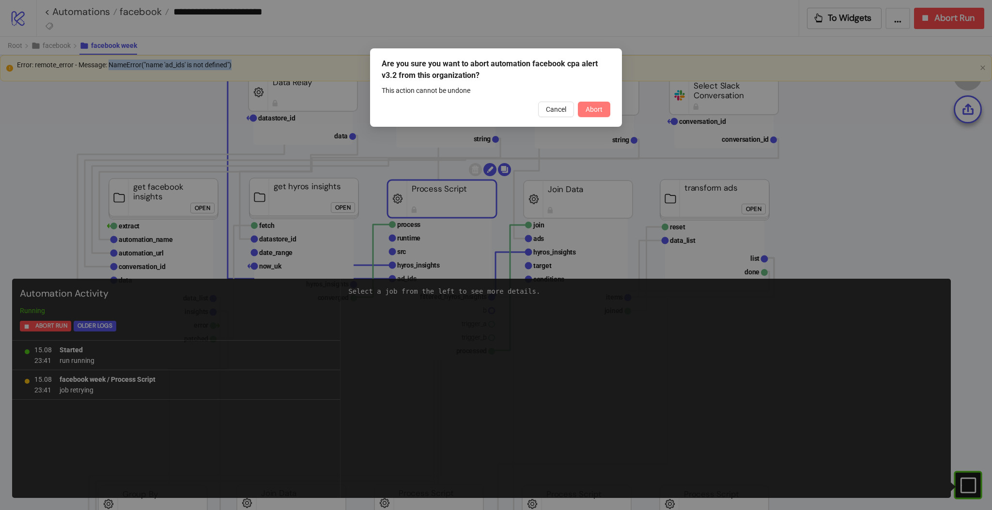
click at [594, 110] on span "Abort" at bounding box center [594, 110] width 17 height 8
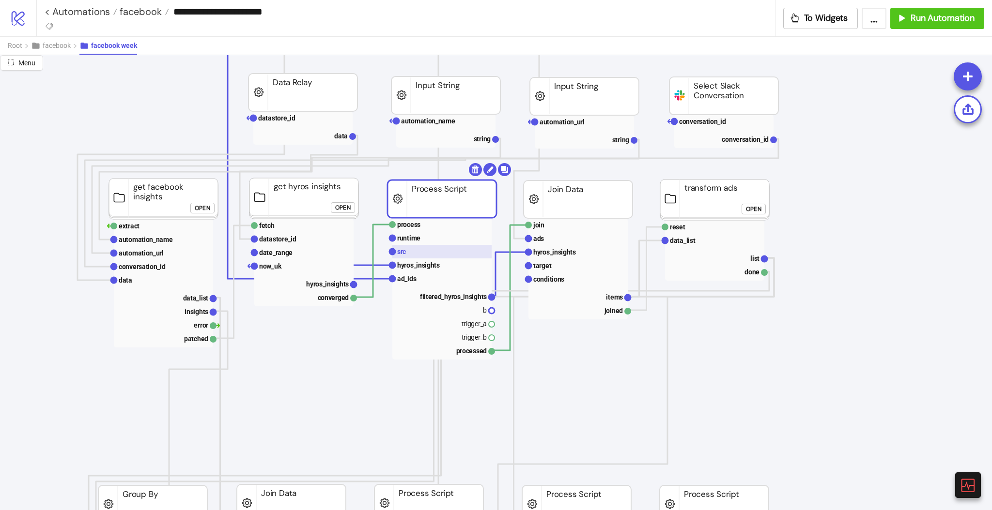
click at [408, 250] on rect at bounding box center [441, 252] width 99 height 14
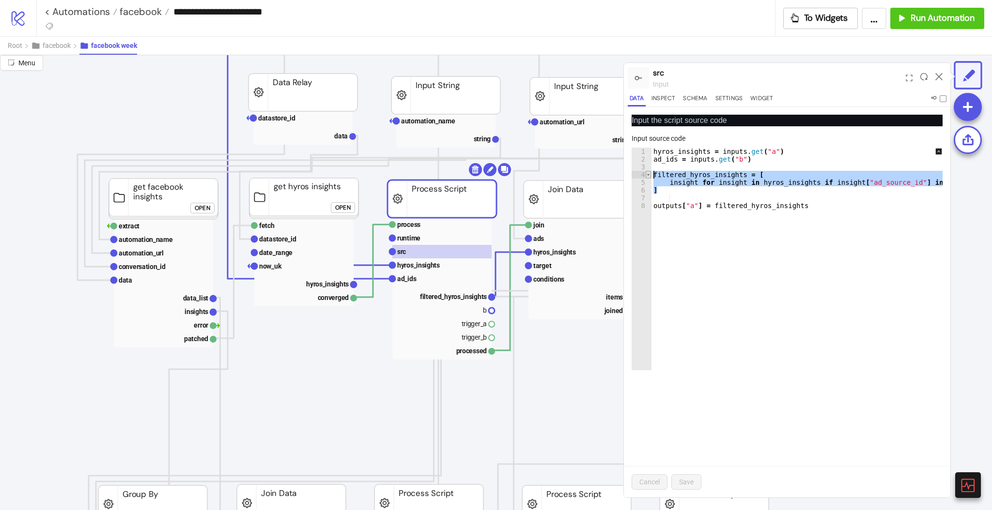
drag, startPoint x: 660, startPoint y: 192, endPoint x: 648, endPoint y: 174, distance: 21.9
click at [648, 174] on div "* 1 2 3 4 5 6 7 8 hyros_insights = inputs . get ( "a" ) ad_ids = inputs . get (…" at bounding box center [787, 259] width 311 height 223
paste textarea "Cursor at row 4"
type textarea "**********"
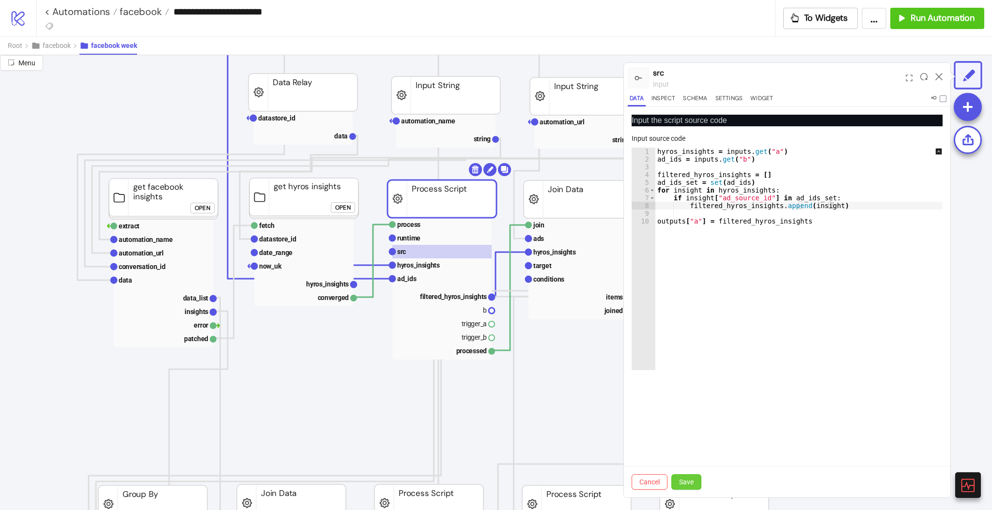
click at [690, 479] on span "Save" at bounding box center [686, 482] width 15 height 8
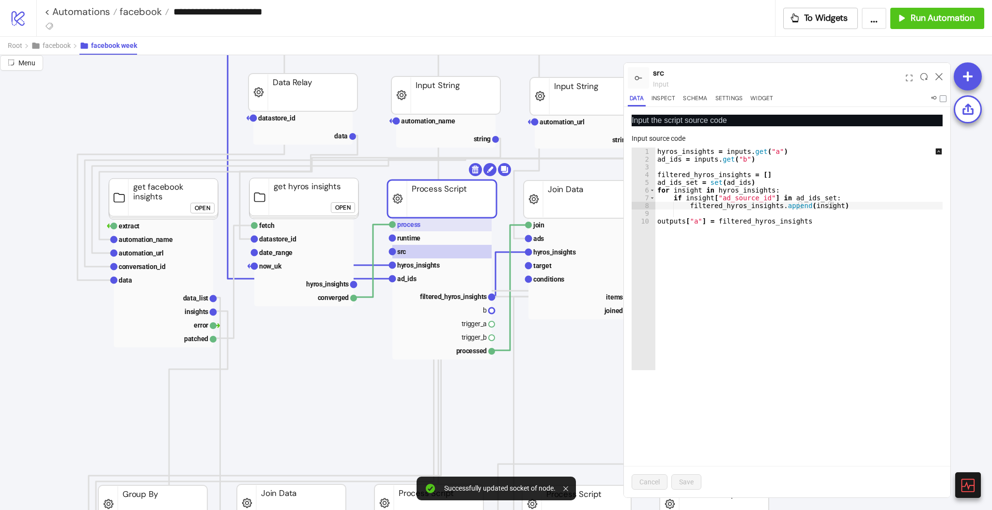
click at [417, 227] on text "process" at bounding box center [408, 225] width 23 height 8
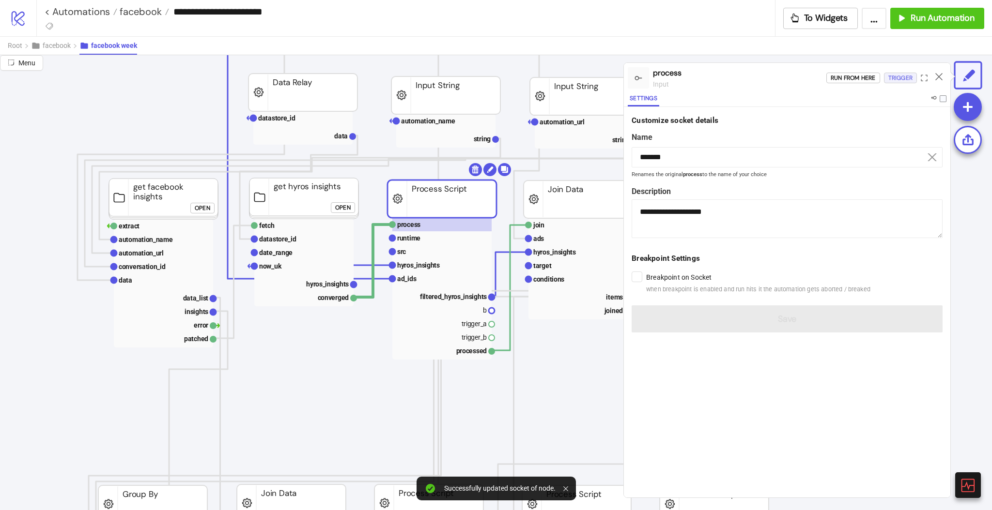
click at [897, 78] on div "Trigger" at bounding box center [900, 78] width 24 height 11
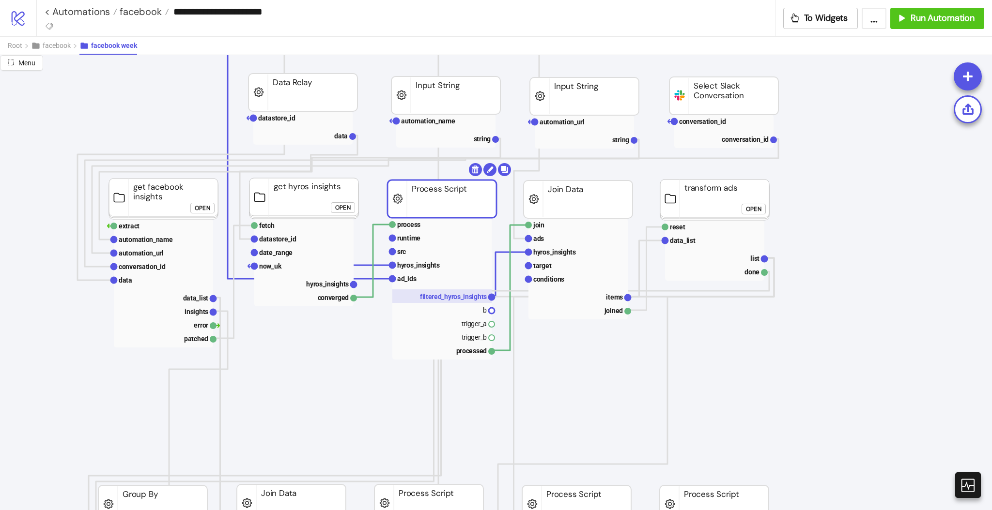
click at [447, 295] on text "filtered_hyros_insights" at bounding box center [453, 297] width 67 height 8
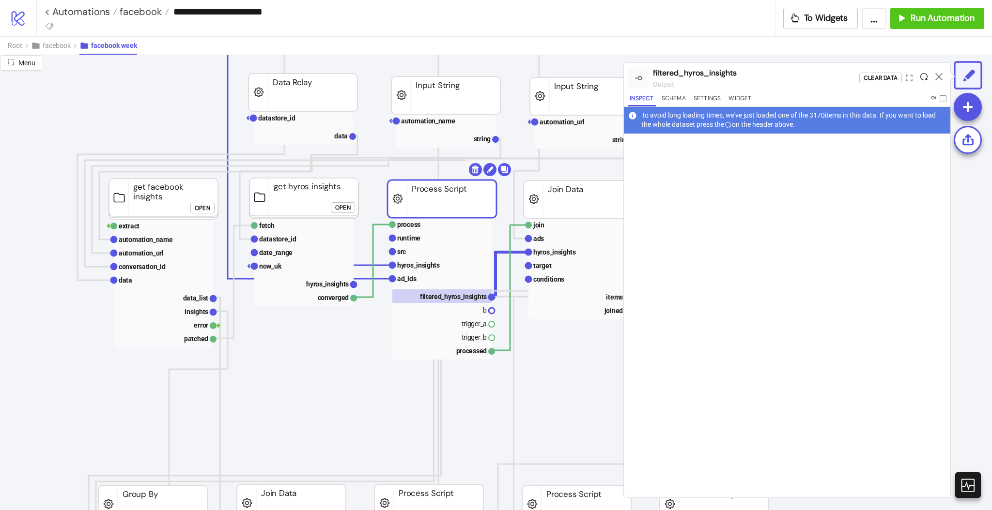
click at [922, 78] on icon at bounding box center [923, 76] width 7 height 7
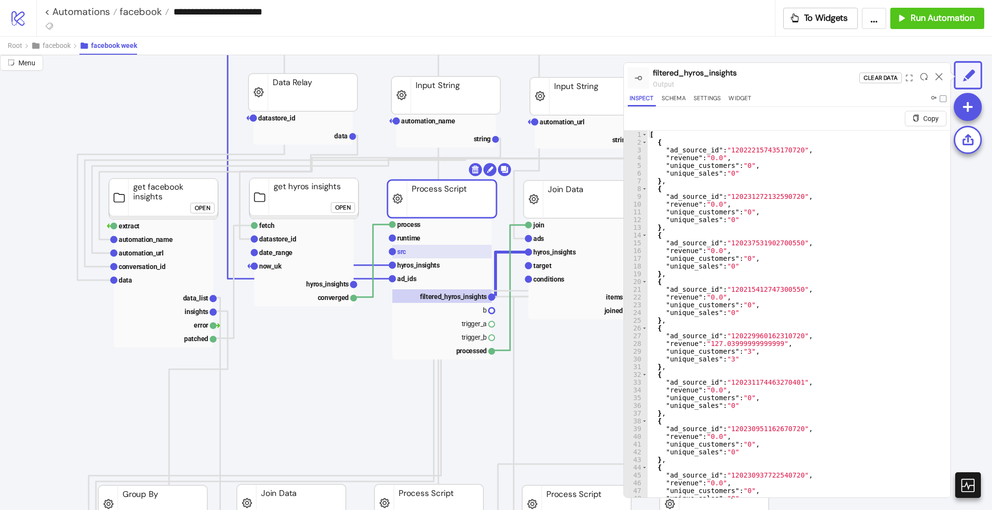
click at [446, 249] on rect at bounding box center [441, 252] width 99 height 14
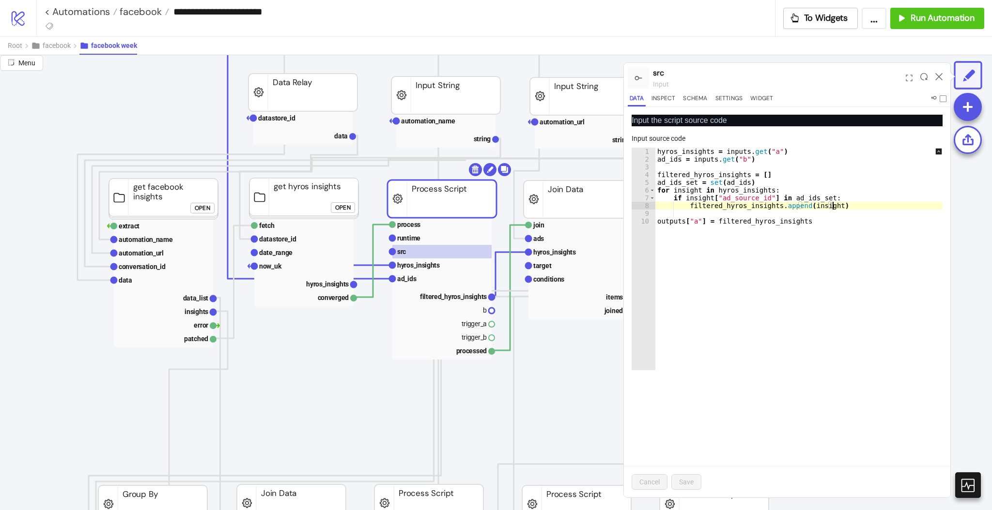
click at [837, 207] on div "hyros_insights = inputs . get ( "a" ) ad_ids = inputs . get ( "b" ) filtered_hy…" at bounding box center [805, 267] width 301 height 238
type textarea "**********"
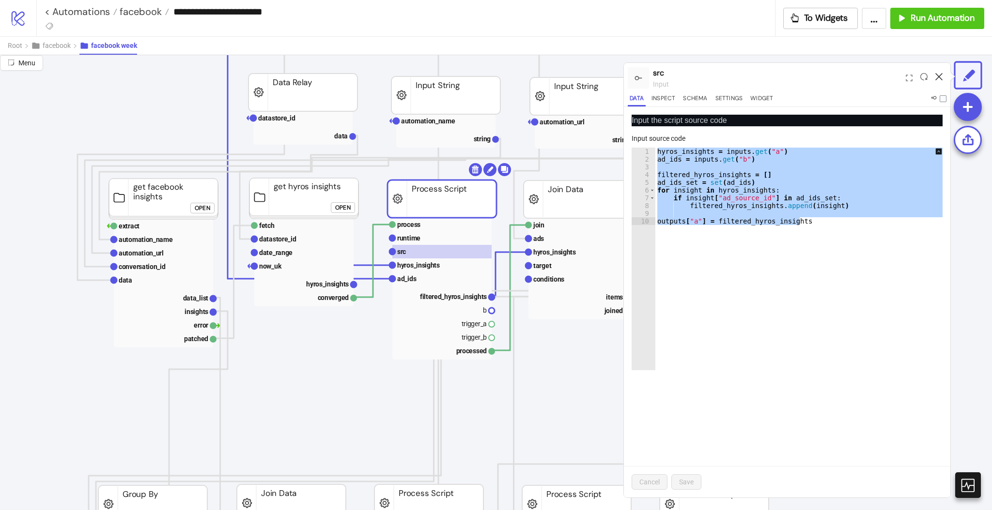
click at [936, 77] on icon at bounding box center [938, 76] width 7 height 7
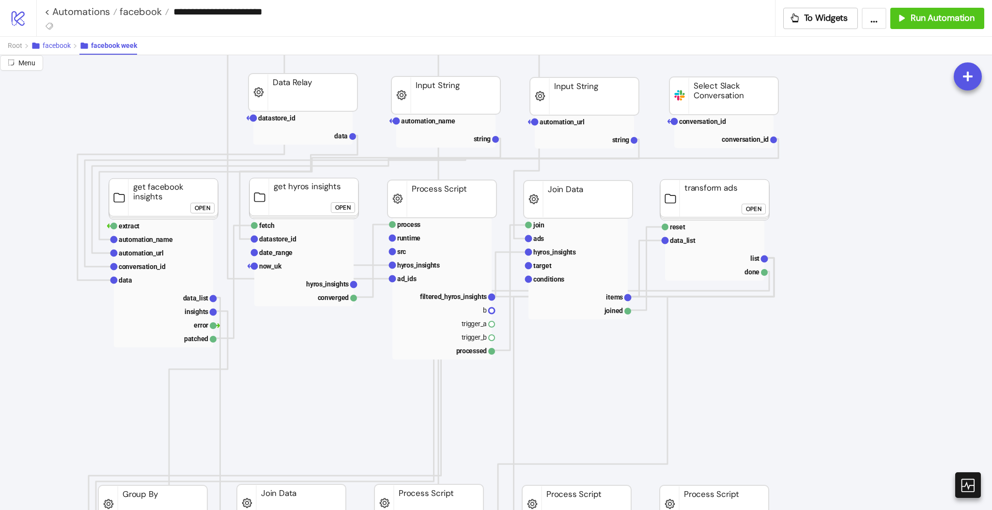
click at [53, 42] on span "facebook" at bounding box center [57, 46] width 28 height 8
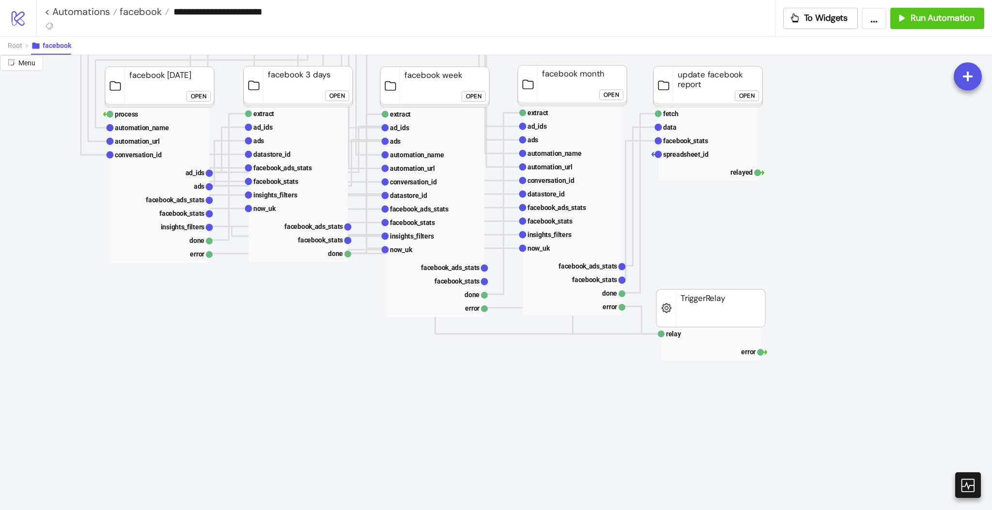
scroll to position [128, 82]
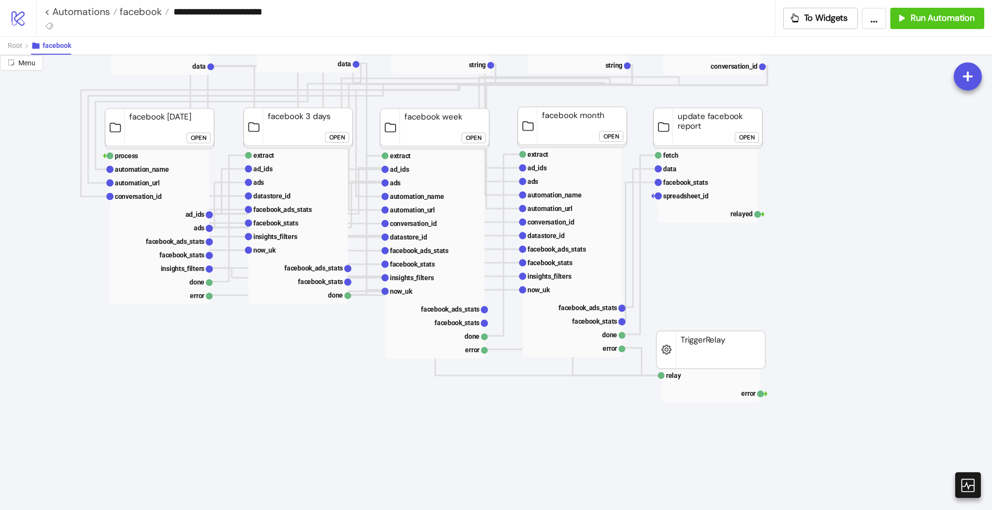
click at [610, 139] on div "Open" at bounding box center [610, 136] width 15 height 11
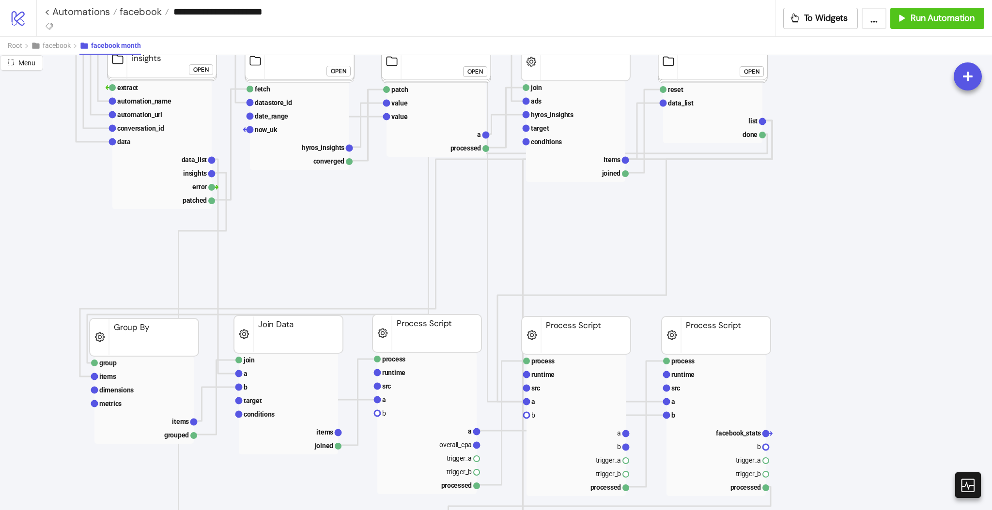
scroll to position [330, 82]
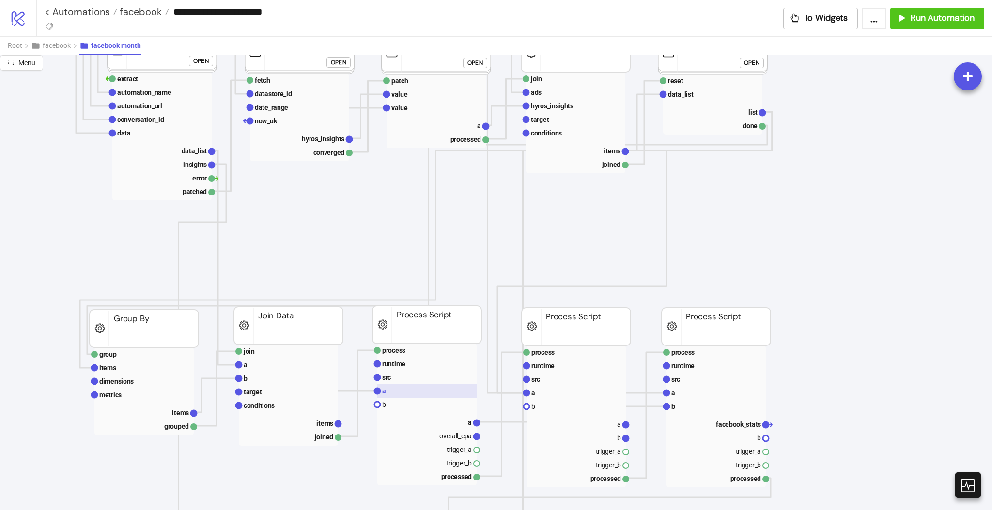
click at [440, 385] on rect at bounding box center [426, 392] width 99 height 14
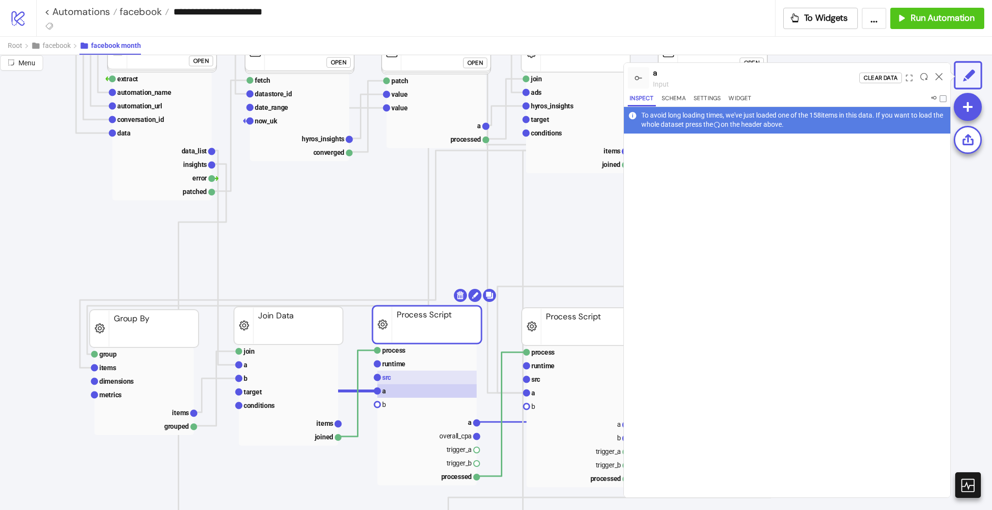
click at [424, 376] on rect at bounding box center [426, 378] width 99 height 14
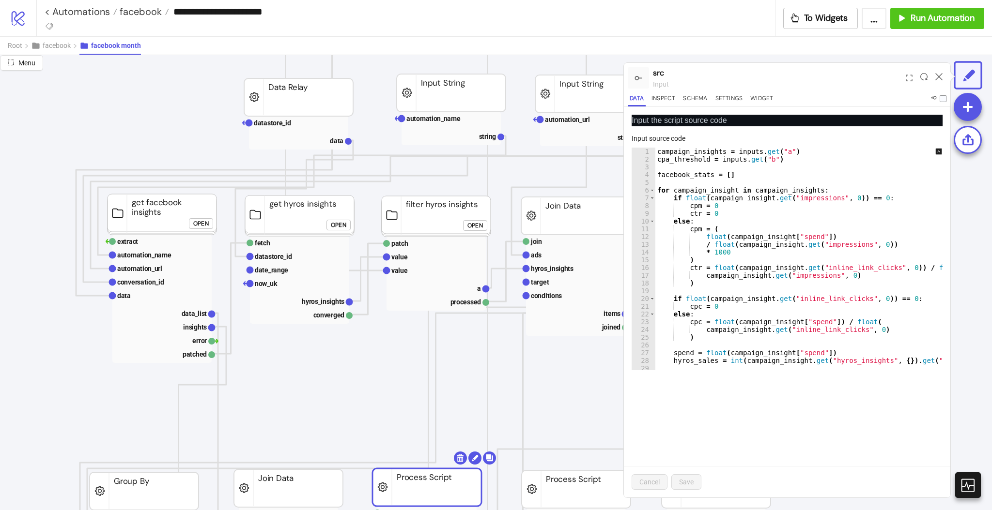
scroll to position [167, 82]
click at [467, 221] on div "Open" at bounding box center [474, 225] width 15 height 11
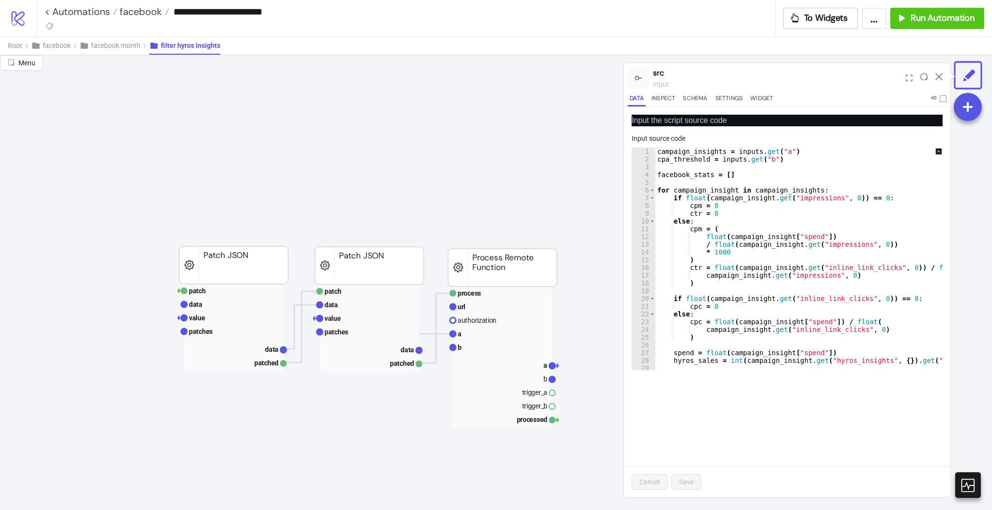
scroll to position [314, 142]
click at [483, 332] on rect at bounding box center [500, 334] width 99 height 14
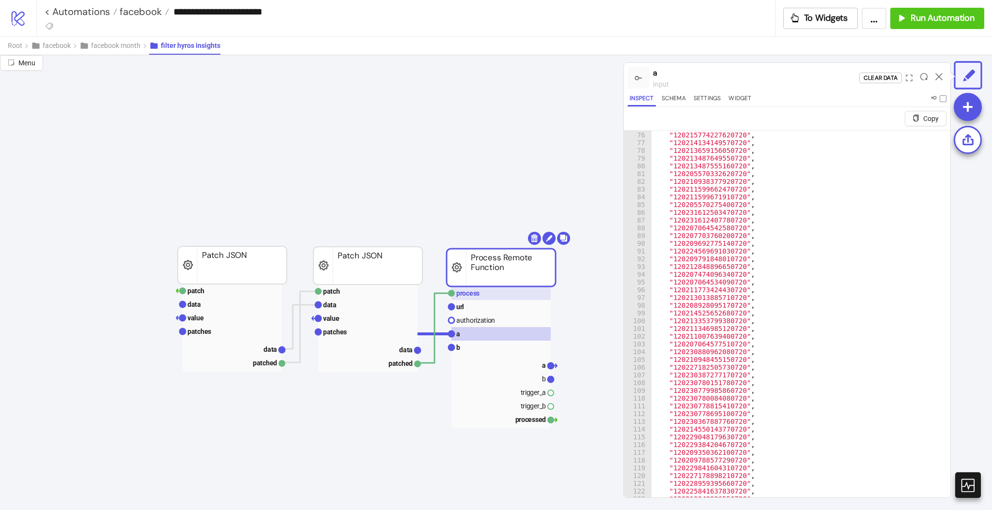
scroll to position [16, 0]
click at [939, 77] on icon at bounding box center [938, 76] width 7 height 7
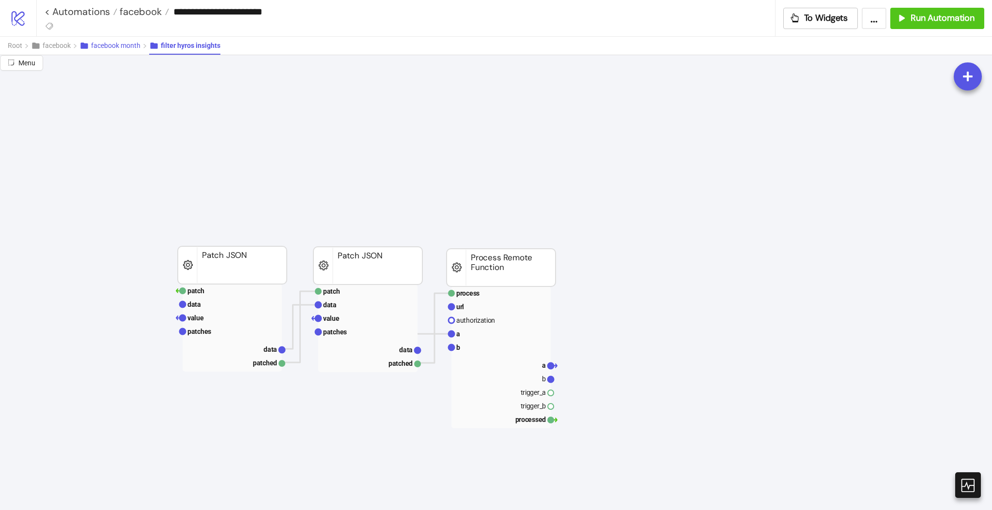
click at [122, 45] on span "facebook month" at bounding box center [115, 46] width 49 height 8
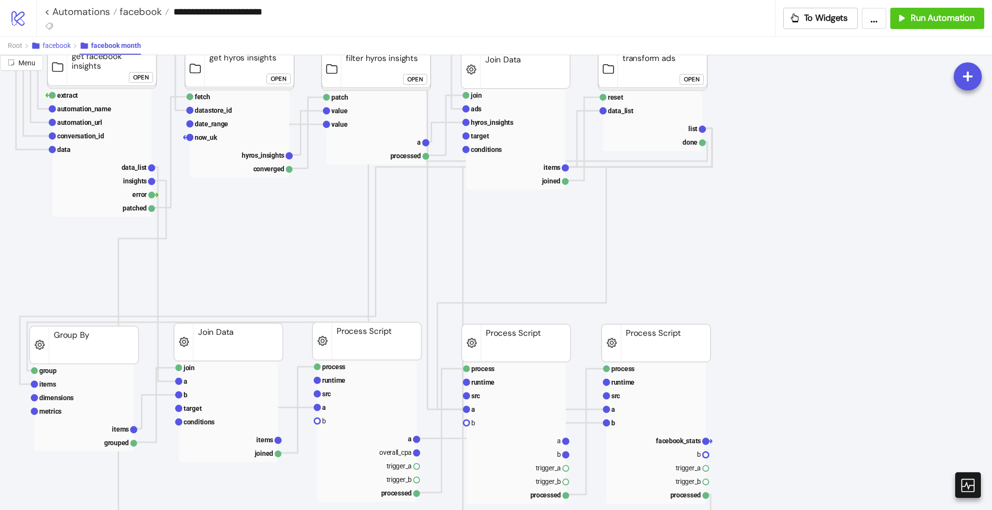
click at [48, 47] on span "facebook" at bounding box center [57, 46] width 28 height 8
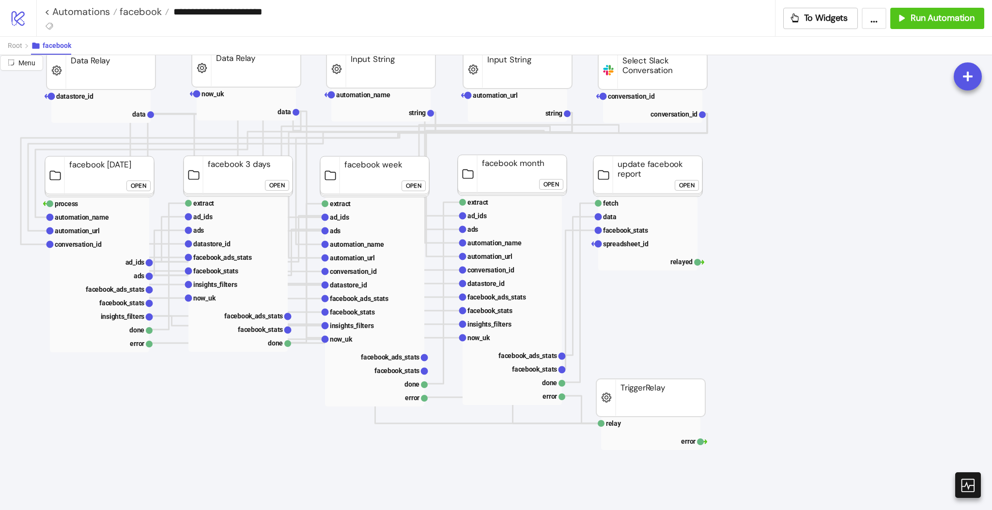
scroll to position [78, 142]
click at [267, 188] on button "Open" at bounding box center [277, 187] width 24 height 11
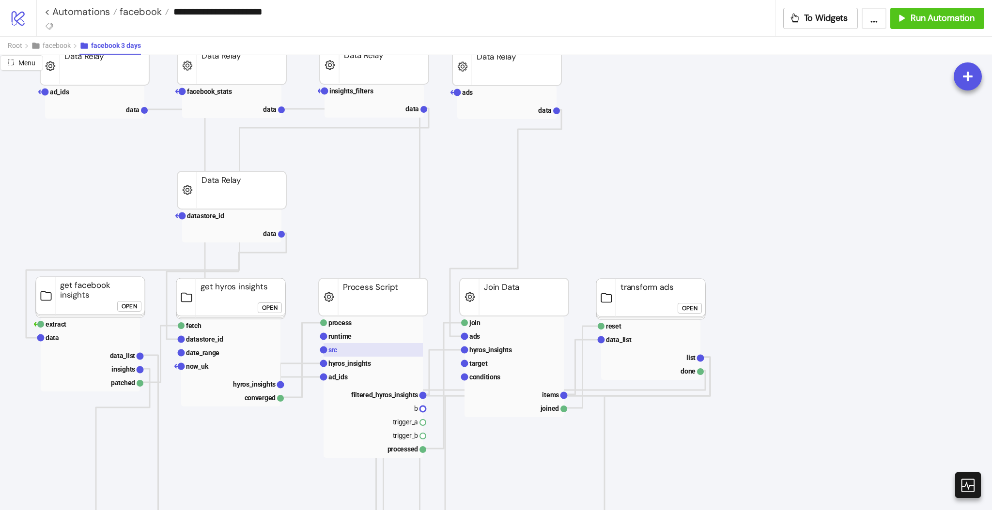
click at [345, 347] on rect at bounding box center [373, 350] width 99 height 14
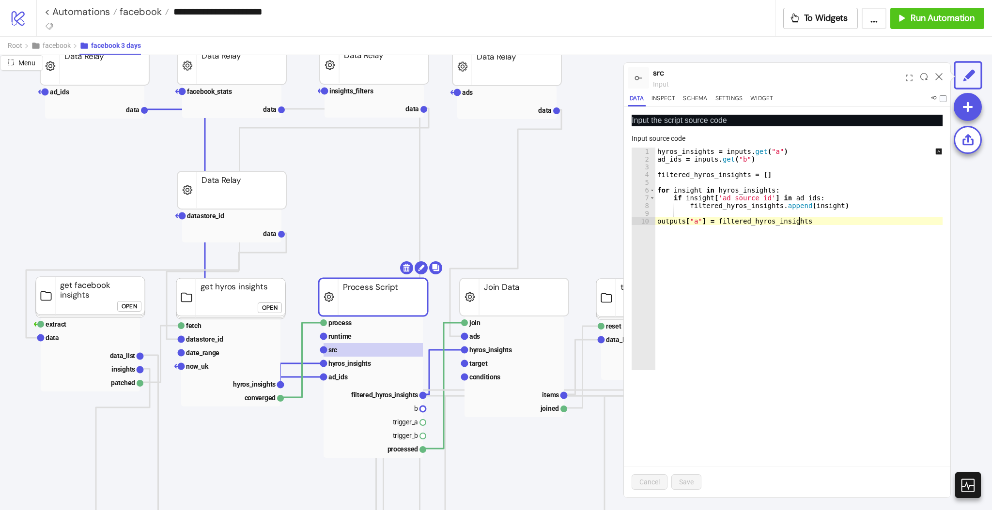
click at [807, 247] on div "hyros_insights = inputs . get ( "a" ) ad_ids = inputs . get ( "b" ) filtered_hy…" at bounding box center [805, 267] width 301 height 238
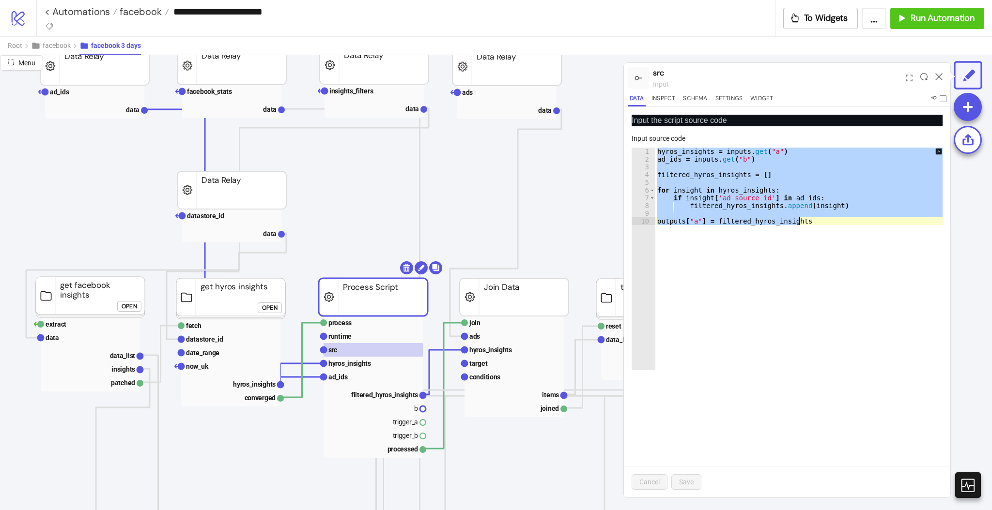
paste textarea "Cursor at row 10"
type textarea "**********"
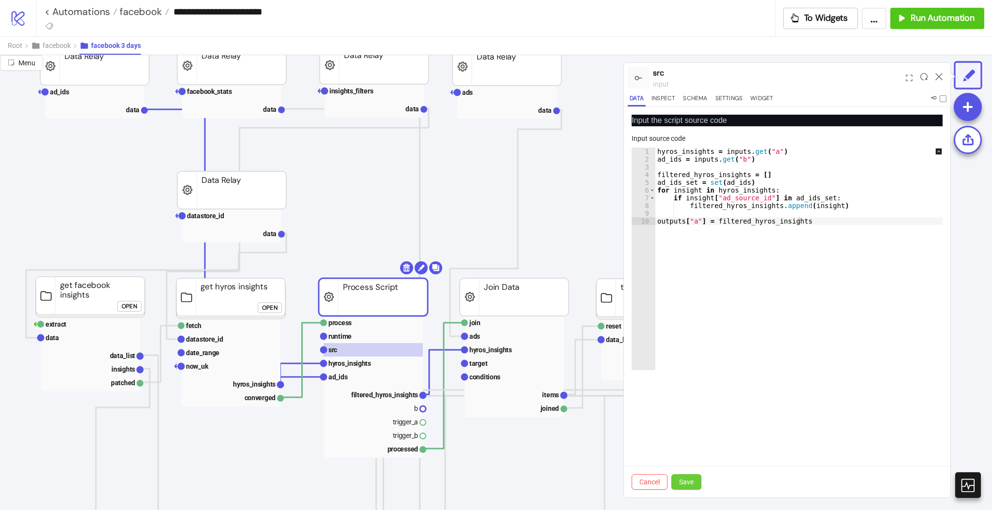
click at [685, 479] on span "Save" at bounding box center [686, 482] width 15 height 8
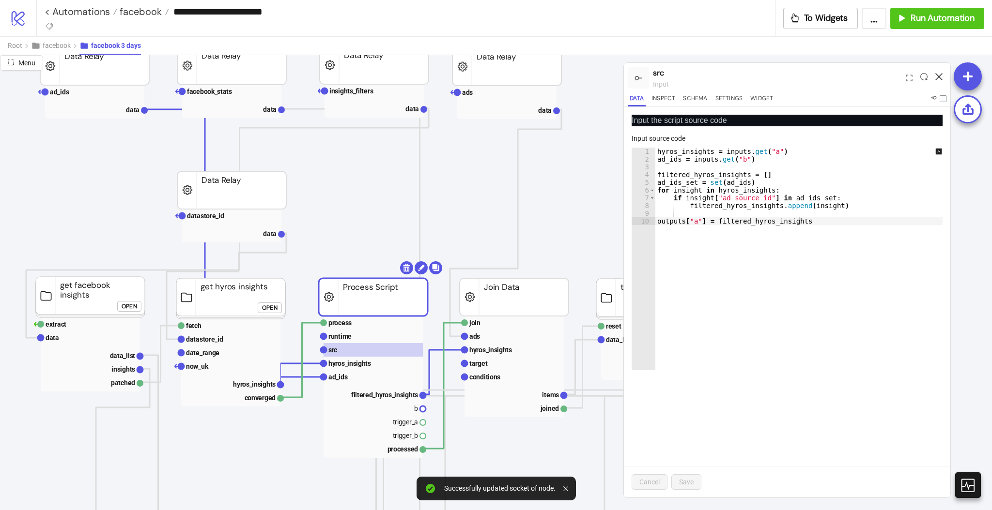
click at [940, 77] on icon at bounding box center [938, 76] width 7 height 7
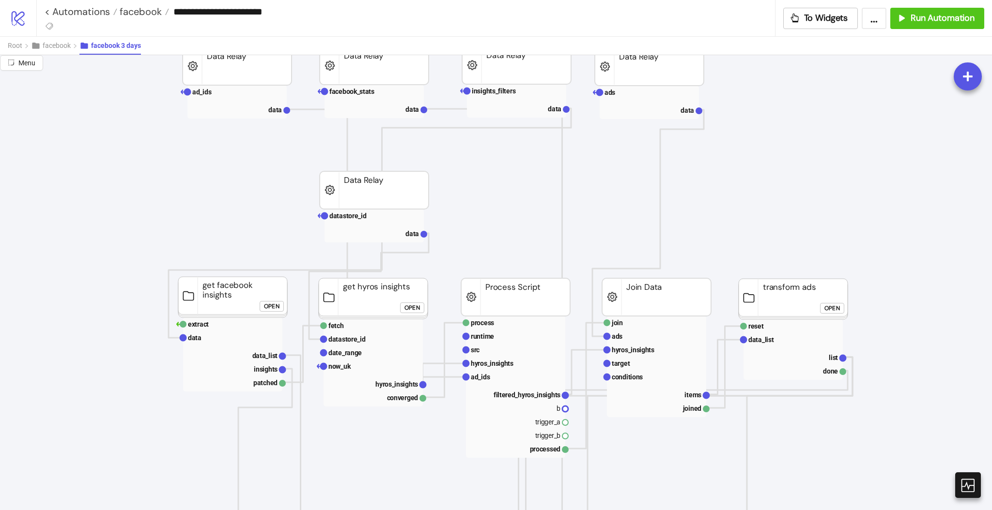
scroll to position [0, 0]
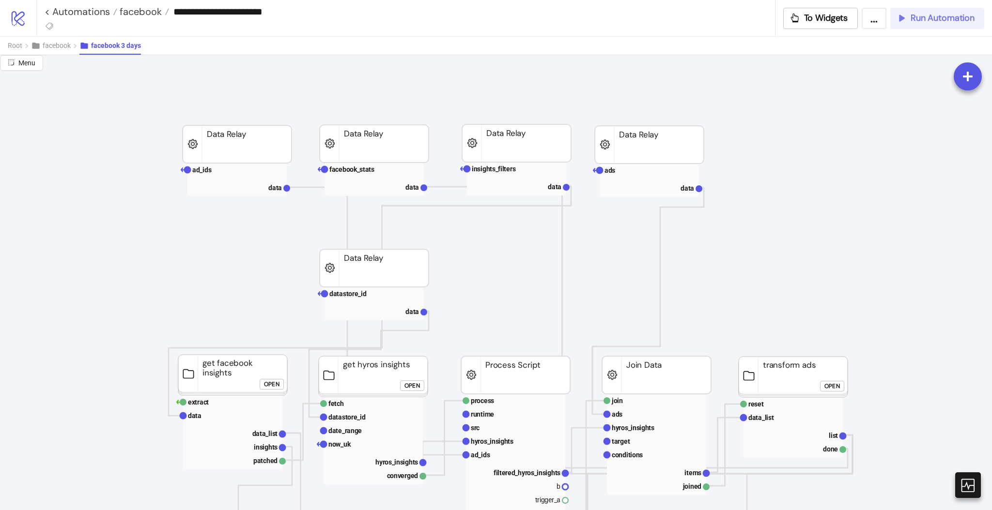
click at [928, 21] on span "Run Automation" at bounding box center [943, 18] width 64 height 11
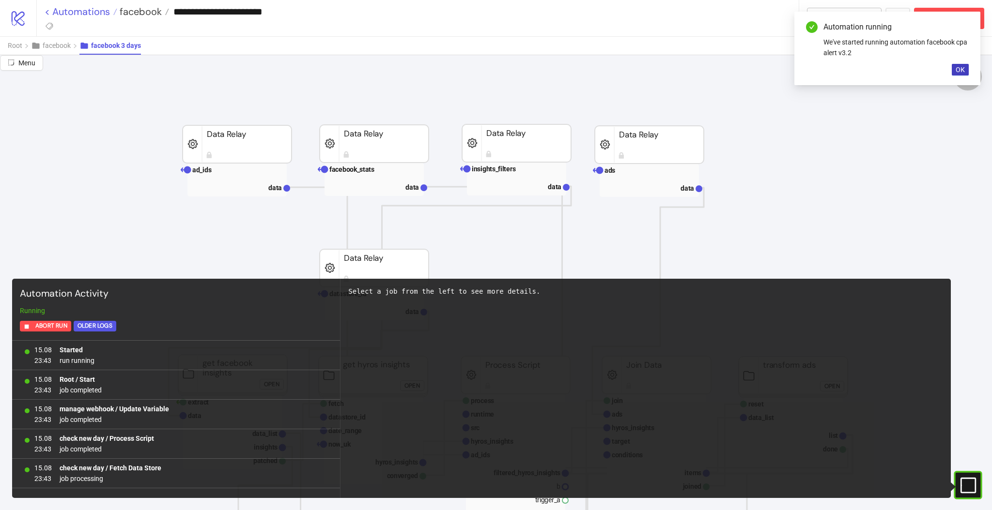
click at [84, 11] on link "< Automations" at bounding box center [81, 12] width 73 height 10
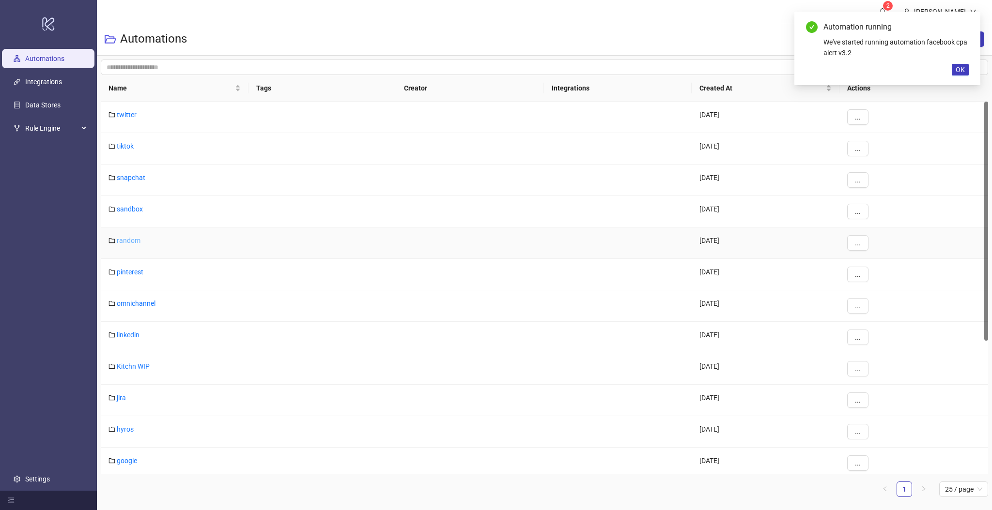
click at [125, 239] on link "random" at bounding box center [129, 241] width 24 height 8
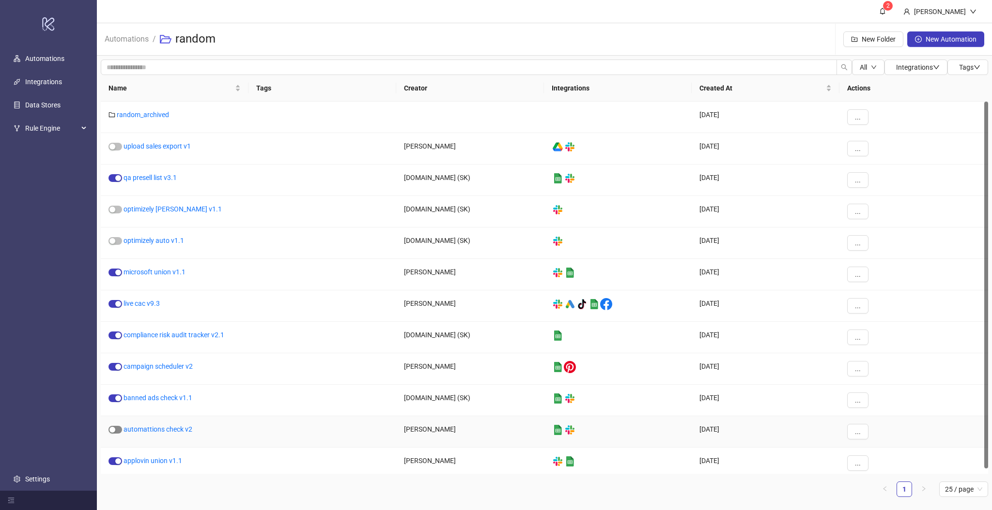
scroll to position [5, 0]
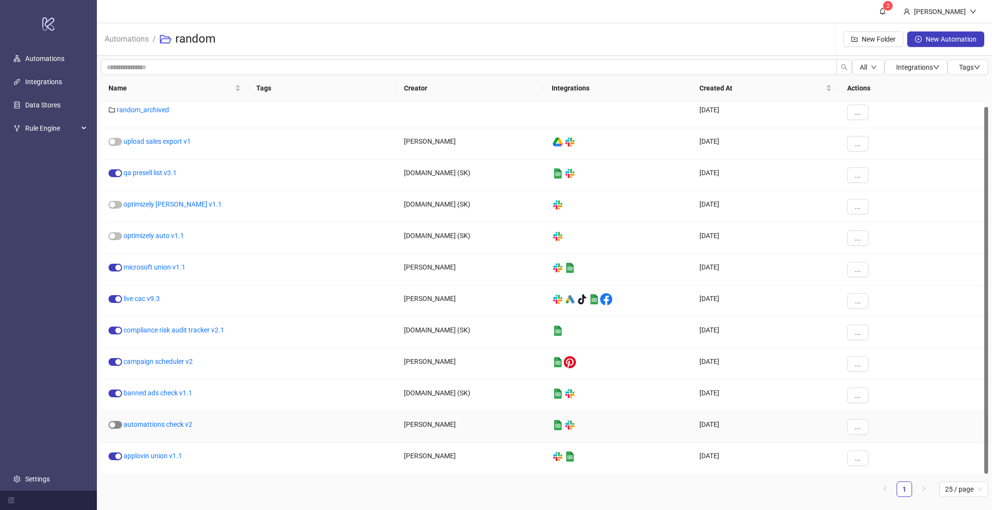
click at [117, 425] on button "button" at bounding box center [115, 425] width 14 height 8
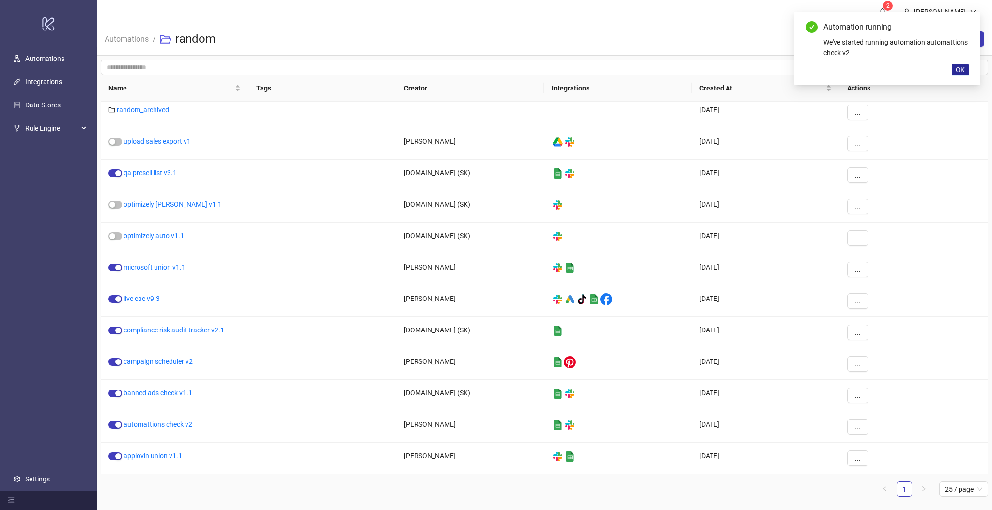
click at [959, 68] on span "OK" at bounding box center [960, 70] width 9 height 8
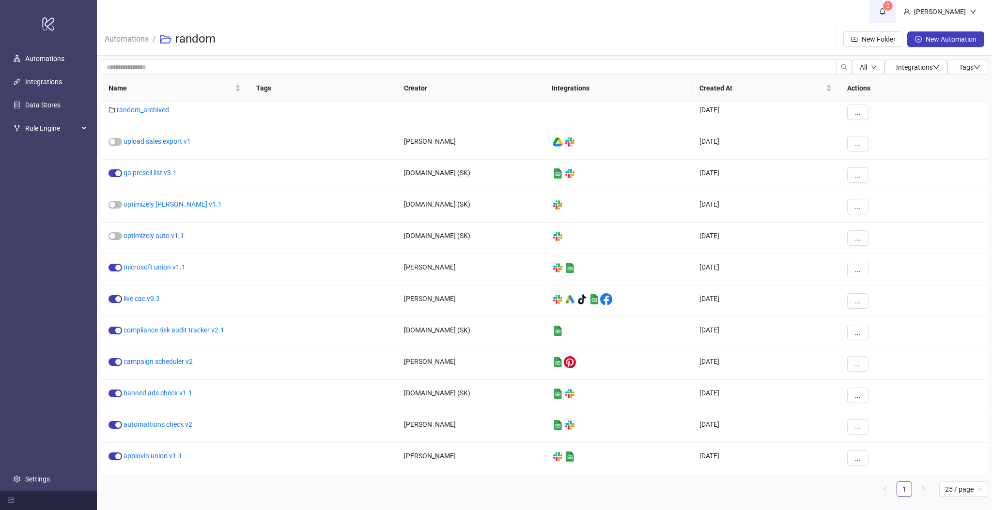
click at [893, 10] on sup "2" at bounding box center [888, 6] width 10 height 10
